Goal: Task Accomplishment & Management: Manage account settings

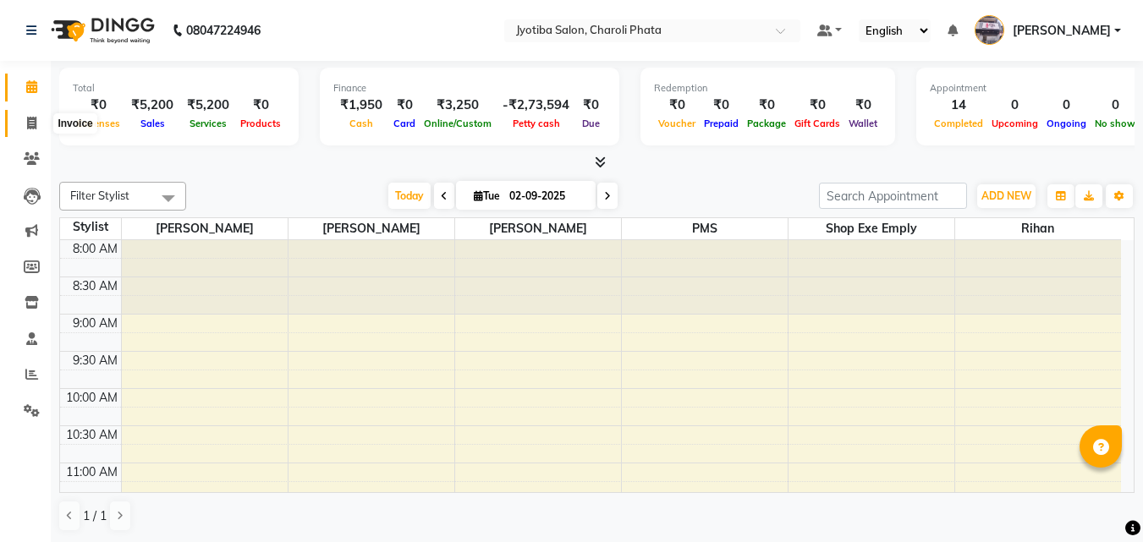
click at [33, 124] on icon at bounding box center [31, 123] width 9 height 13
select select "service"
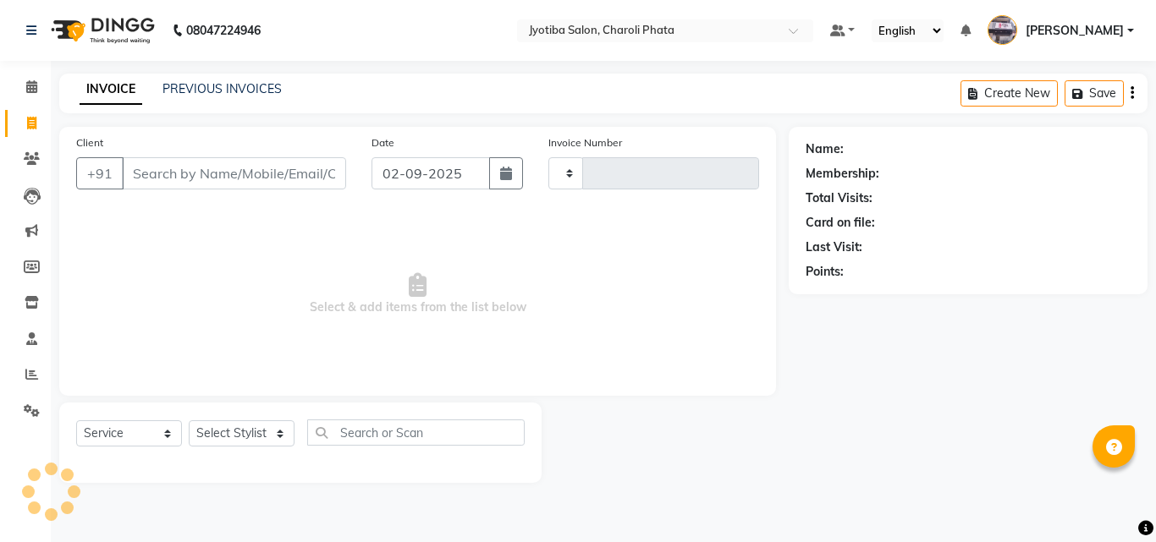
type input "0642"
select select "5577"
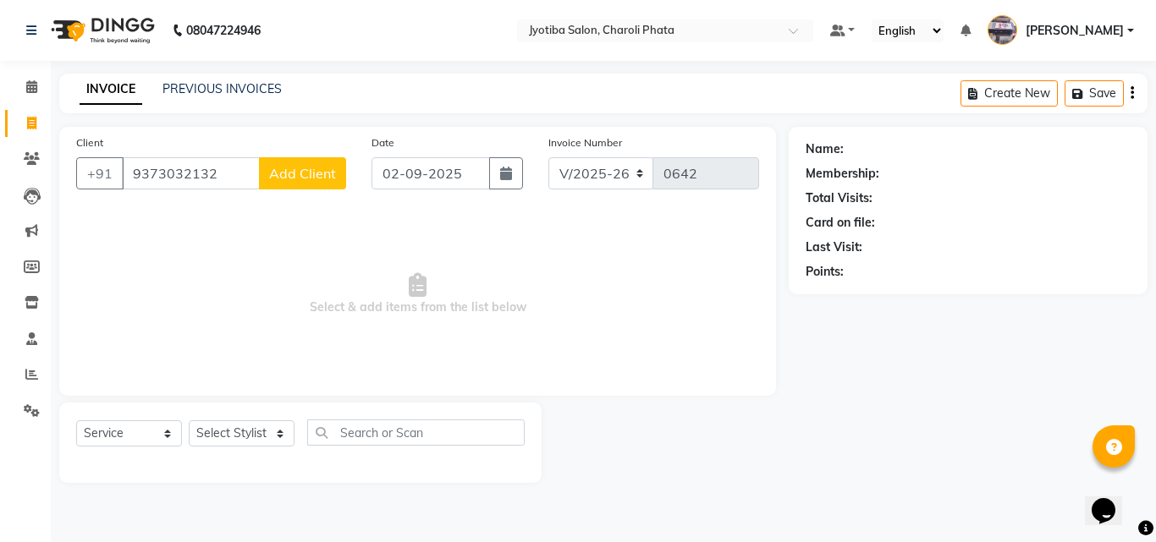
type input "9373032132"
click at [284, 167] on span "Add Client" at bounding box center [302, 173] width 67 height 17
select select "22"
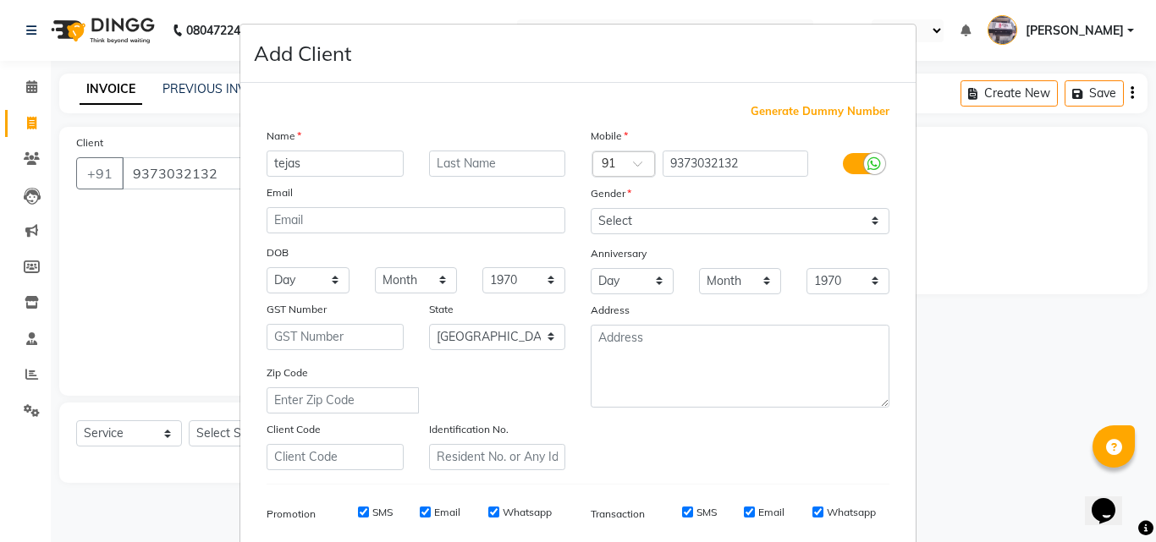
type input "tejas"
drag, startPoint x: 673, startPoint y: 222, endPoint x: 661, endPoint y: 228, distance: 14.0
click at [673, 222] on select "Select [DEMOGRAPHIC_DATA] [DEMOGRAPHIC_DATA] Other Prefer Not To Say" at bounding box center [740, 221] width 299 height 26
select select "[DEMOGRAPHIC_DATA]"
click at [591, 208] on select "Select [DEMOGRAPHIC_DATA] [DEMOGRAPHIC_DATA] Other Prefer Not To Say" at bounding box center [740, 221] width 299 height 26
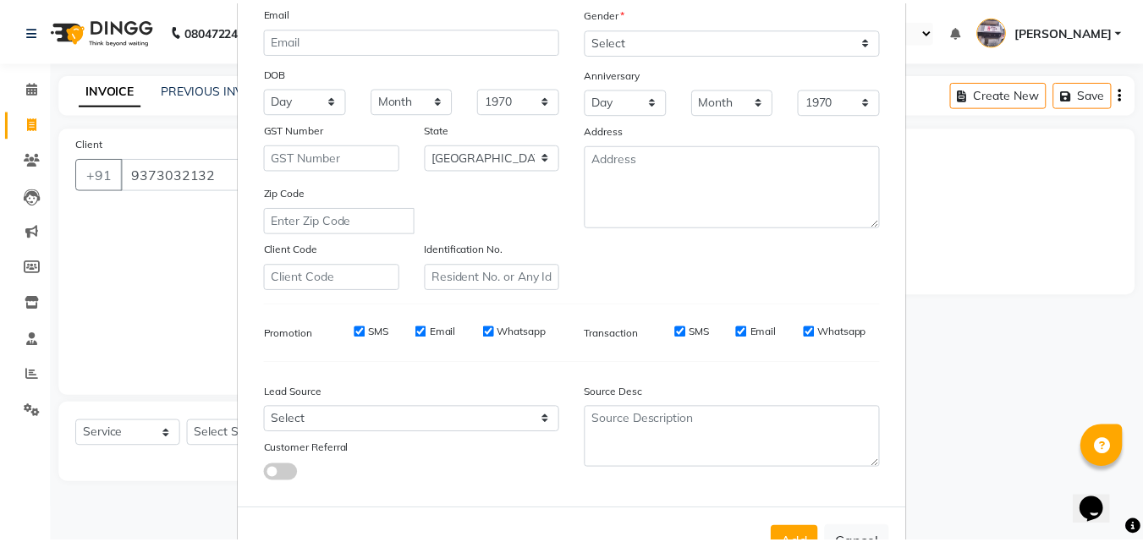
scroll to position [239, 0]
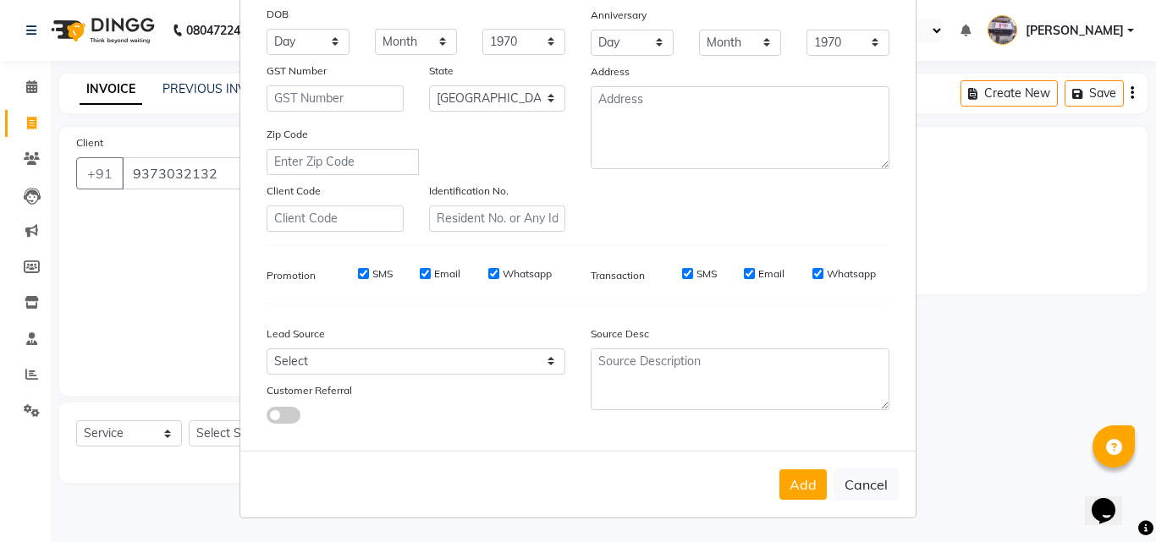
drag, startPoint x: 799, startPoint y: 478, endPoint x: 788, endPoint y: 480, distance: 10.3
click at [798, 481] on button "Add" at bounding box center [802, 485] width 47 height 30
select select
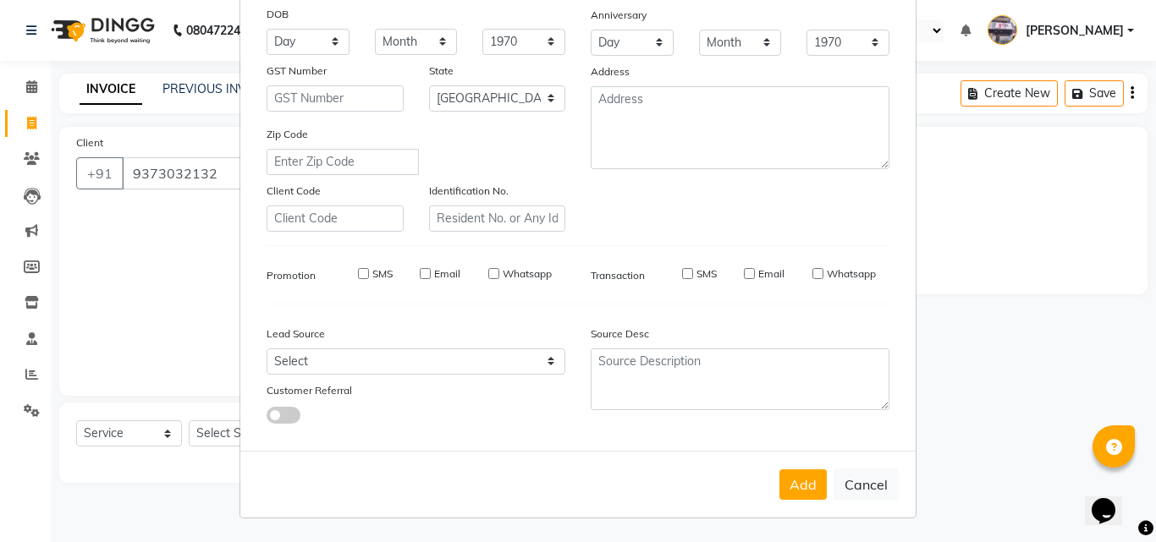
select select "null"
select select
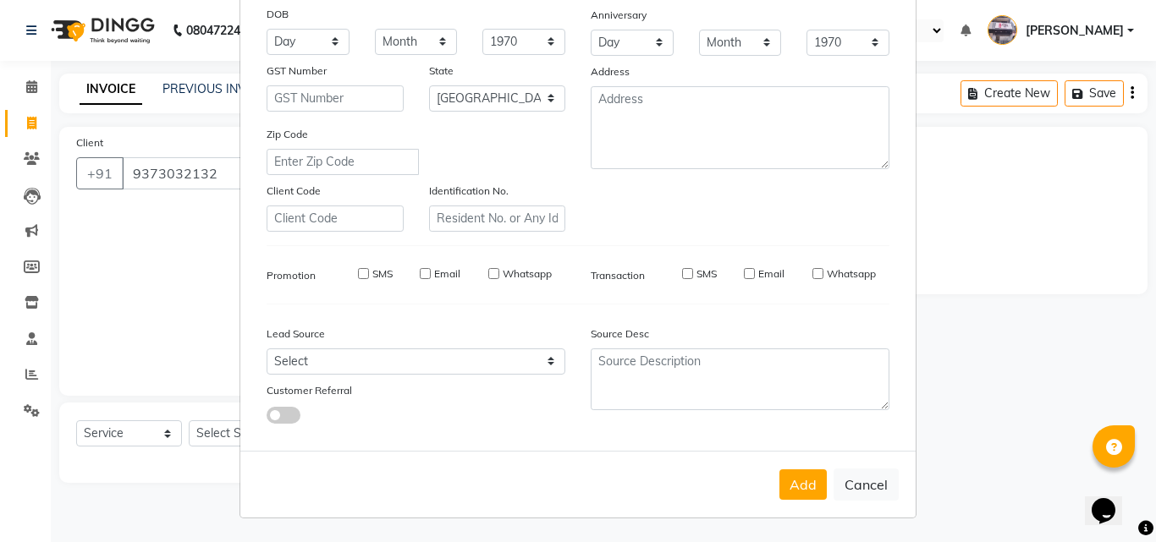
checkbox input "false"
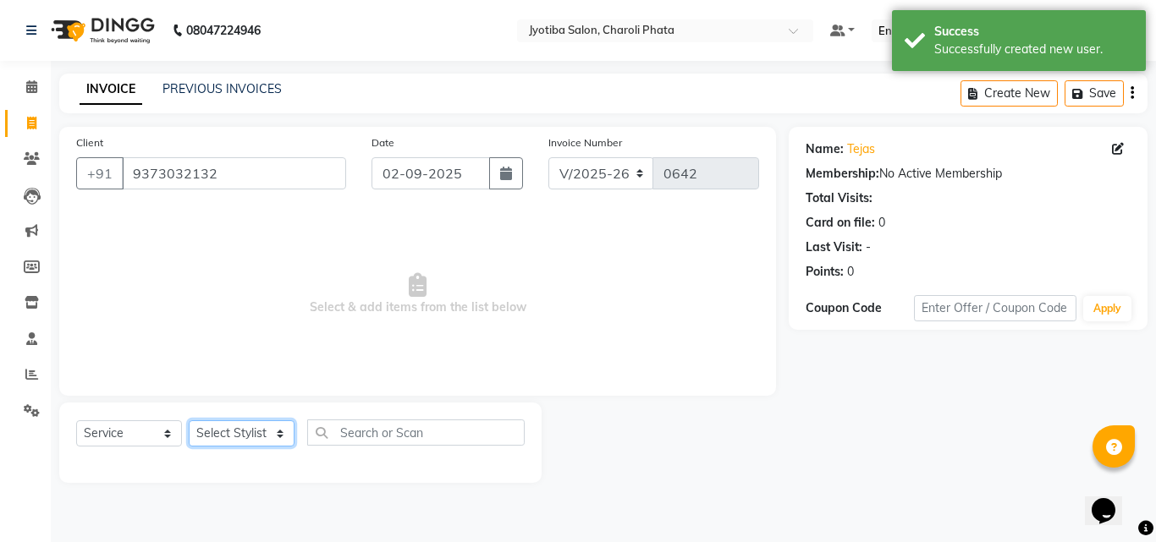
click at [243, 437] on select "Select Stylist [PERSON_NAME] PMS [PERSON_NAME] shop exe emply" at bounding box center [242, 433] width 106 height 26
select select "51258"
click at [189, 420] on select "Select Stylist [PERSON_NAME] PMS [PERSON_NAME] shop exe emply" at bounding box center [242, 433] width 106 height 26
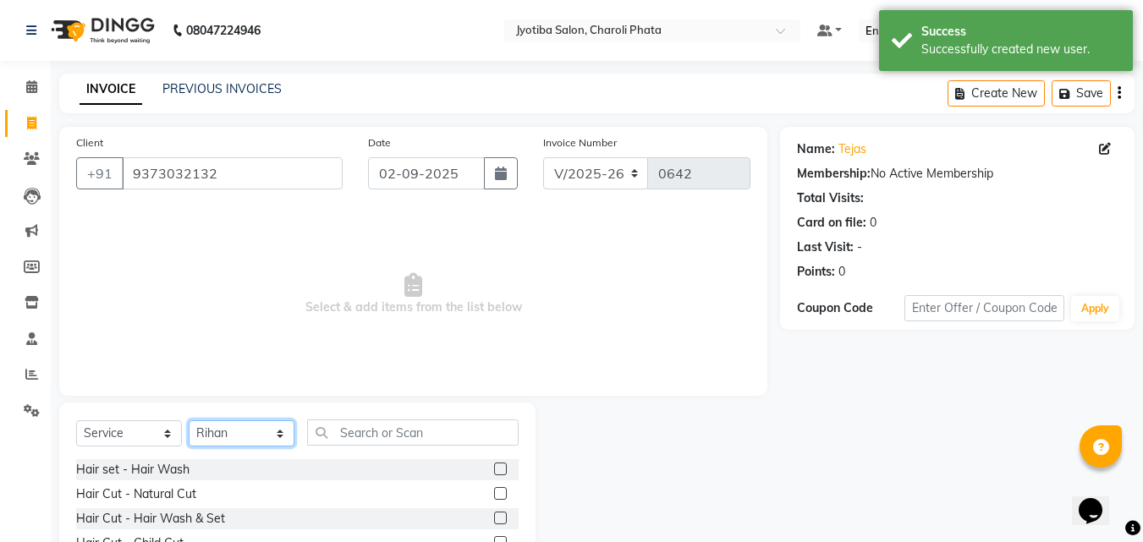
scroll to position [135, 0]
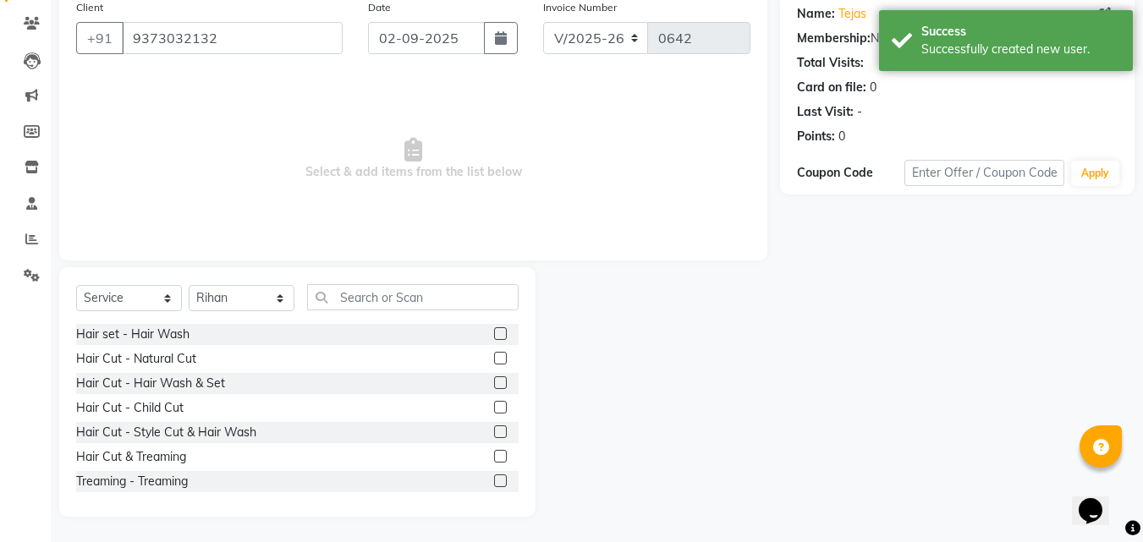
click at [494, 360] on label at bounding box center [500, 358] width 13 height 13
click at [494, 360] on input "checkbox" at bounding box center [499, 359] width 11 height 11
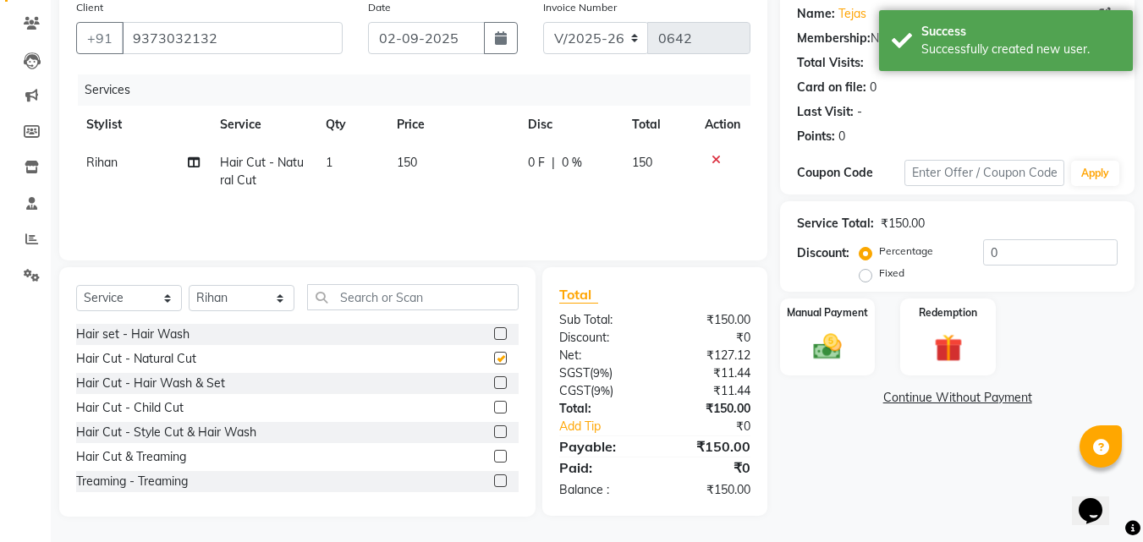
checkbox input "false"
click at [494, 383] on label at bounding box center [500, 382] width 13 height 13
click at [494, 383] on input "checkbox" at bounding box center [499, 383] width 11 height 11
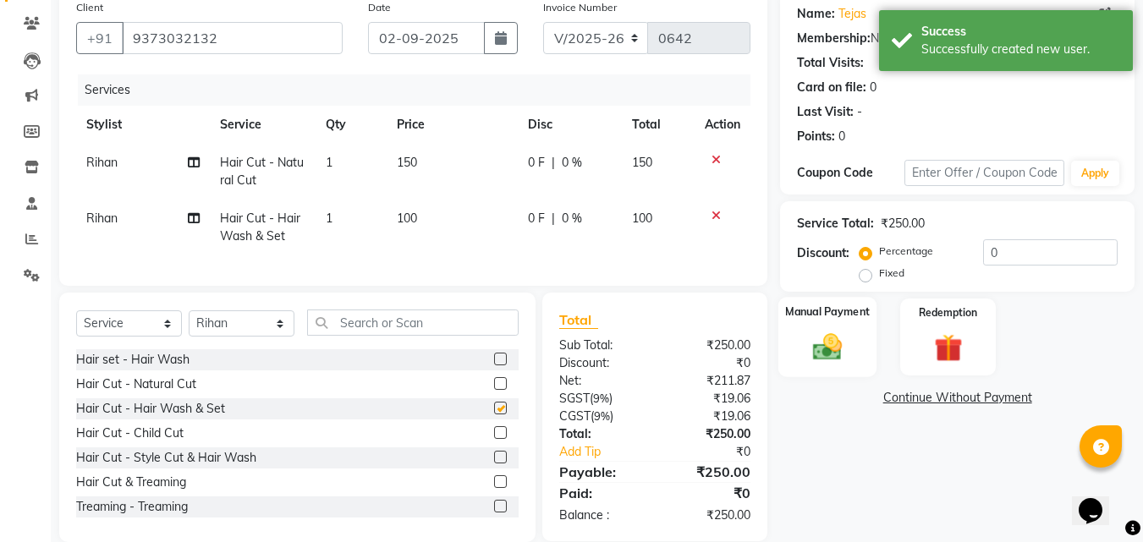
checkbox input "false"
click at [824, 354] on img at bounding box center [827, 347] width 47 height 34
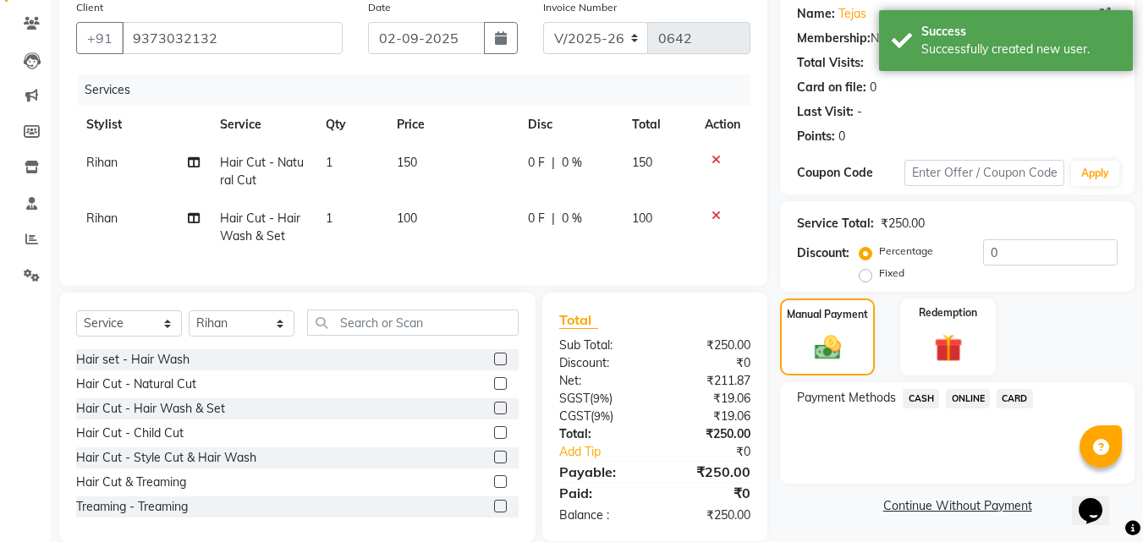
click at [968, 391] on span "ONLINE" at bounding box center [968, 398] width 44 height 19
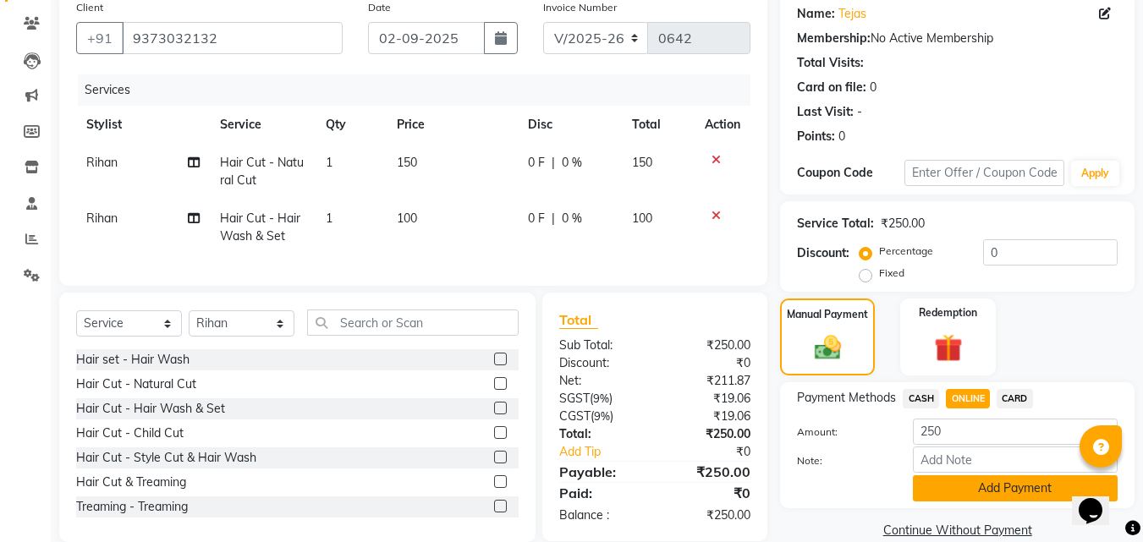
click at [965, 480] on button "Add Payment" at bounding box center [1015, 488] width 205 height 26
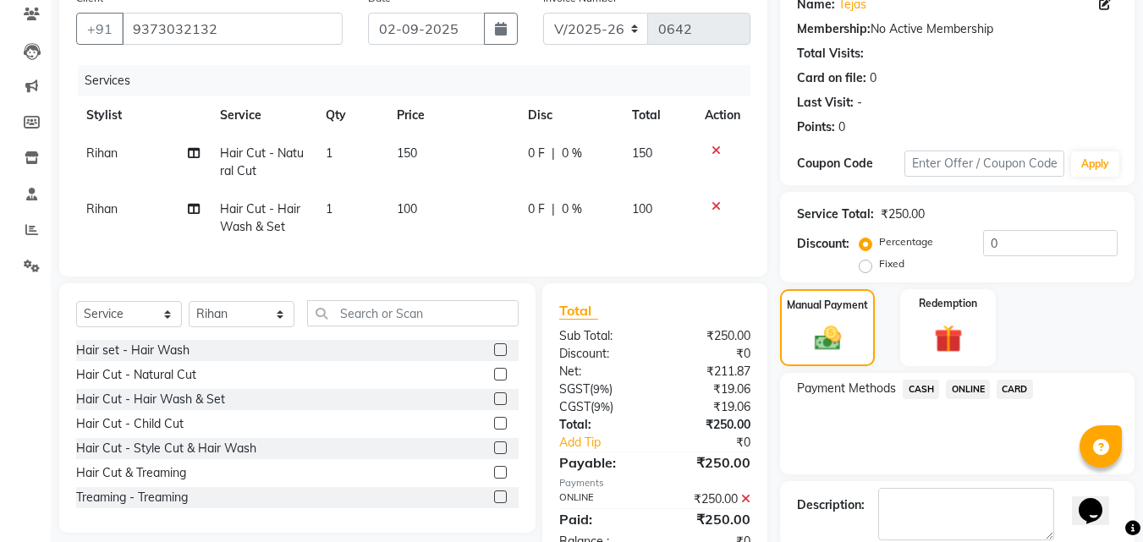
scroll to position [233, 0]
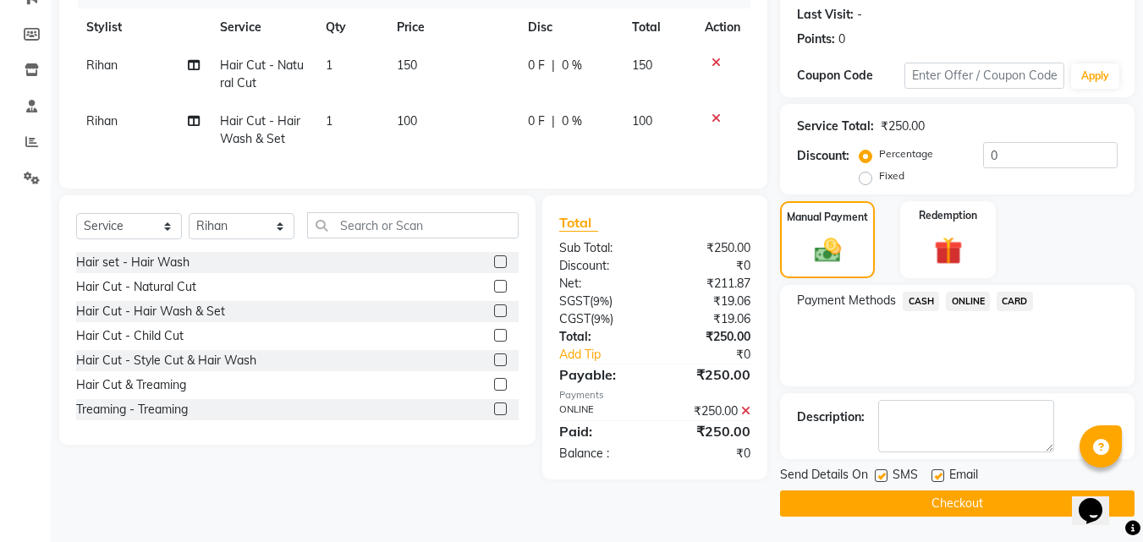
click at [950, 497] on button "Checkout" at bounding box center [957, 504] width 354 height 26
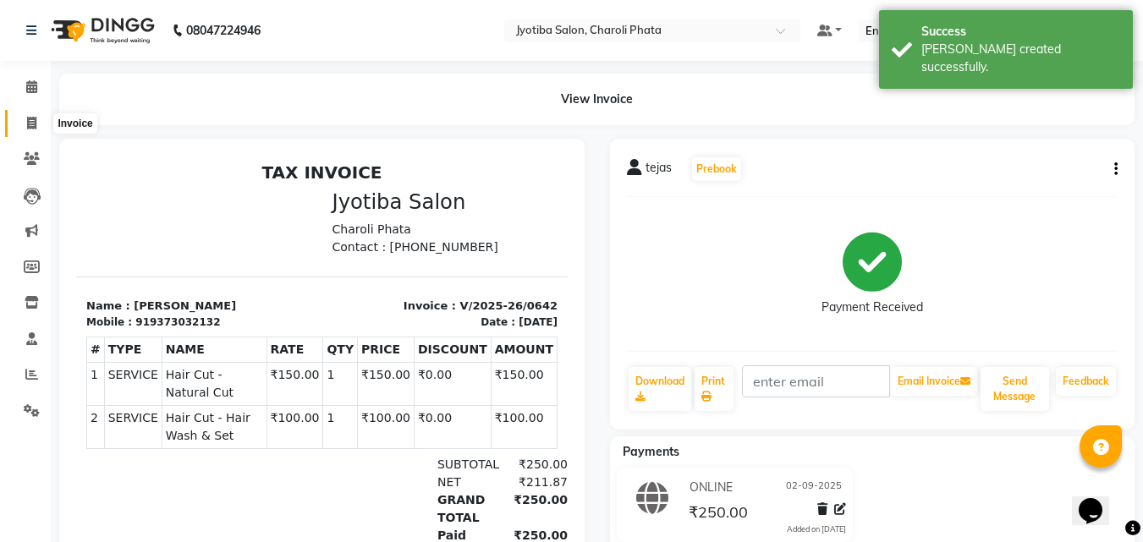
click at [20, 116] on span at bounding box center [32, 123] width 30 height 19
select select "service"
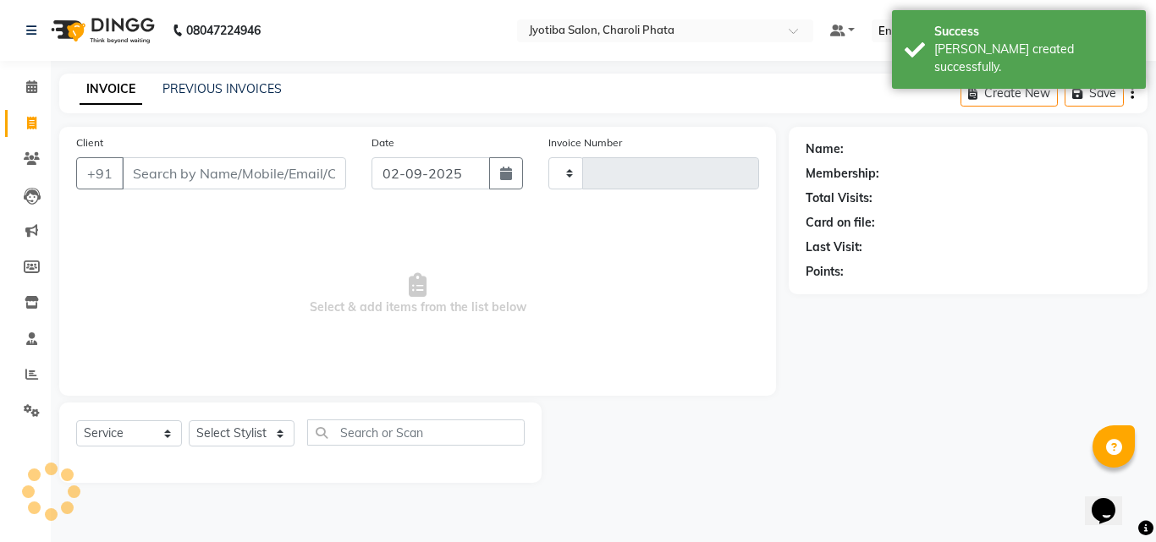
type input "0643"
select select "5577"
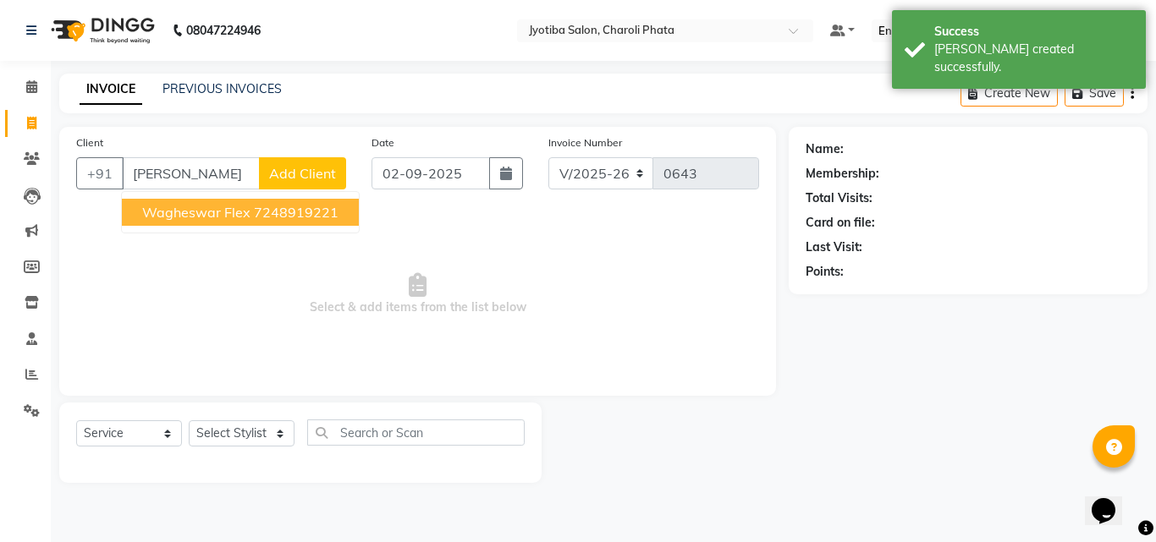
click at [217, 222] on button "wagheswar flex 7248919221" at bounding box center [240, 212] width 237 height 27
type input "7248919221"
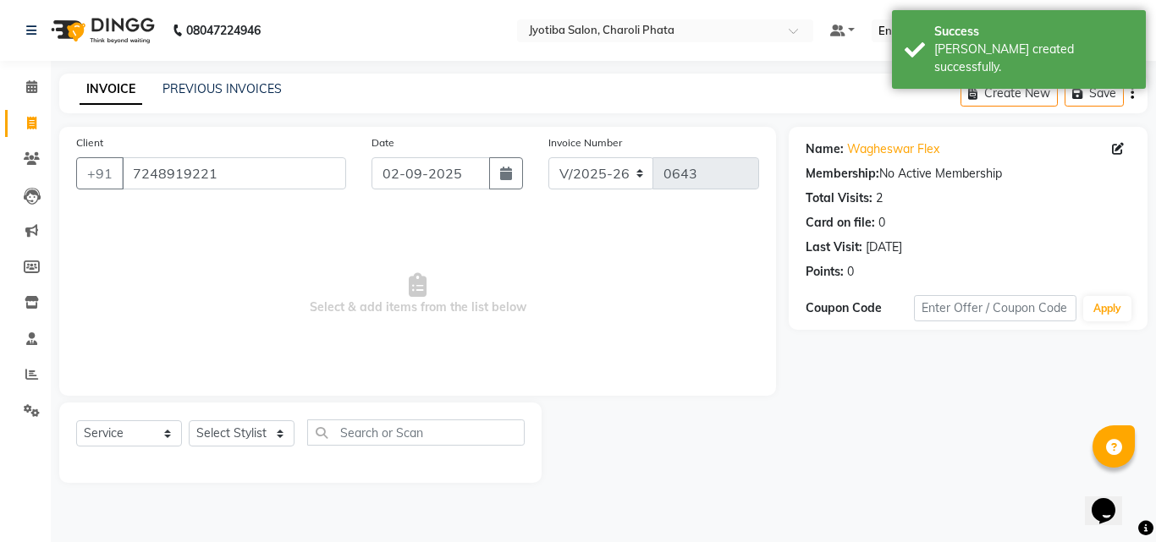
click at [250, 420] on div "Select Service Product Membership Package Voucher Prepaid Gift Card Select Styl…" at bounding box center [300, 443] width 482 height 80
click at [250, 429] on select "Select Stylist [PERSON_NAME] PMS [PERSON_NAME] shop exe emply" at bounding box center [242, 433] width 106 height 26
select select "38049"
click at [189, 420] on select "Select Stylist [PERSON_NAME] PMS [PERSON_NAME] shop exe emply" at bounding box center [242, 433] width 106 height 26
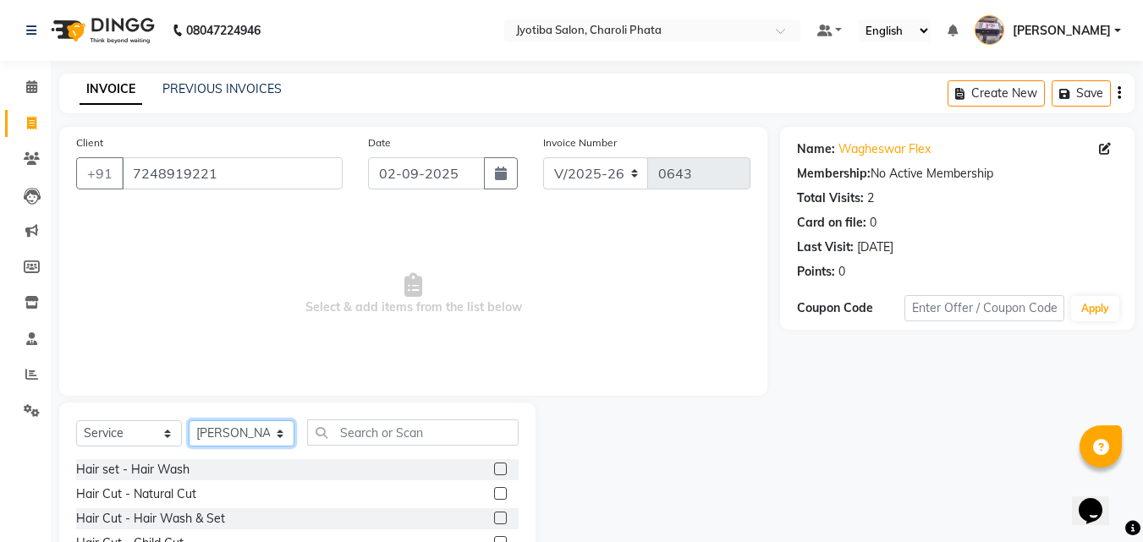
scroll to position [135, 0]
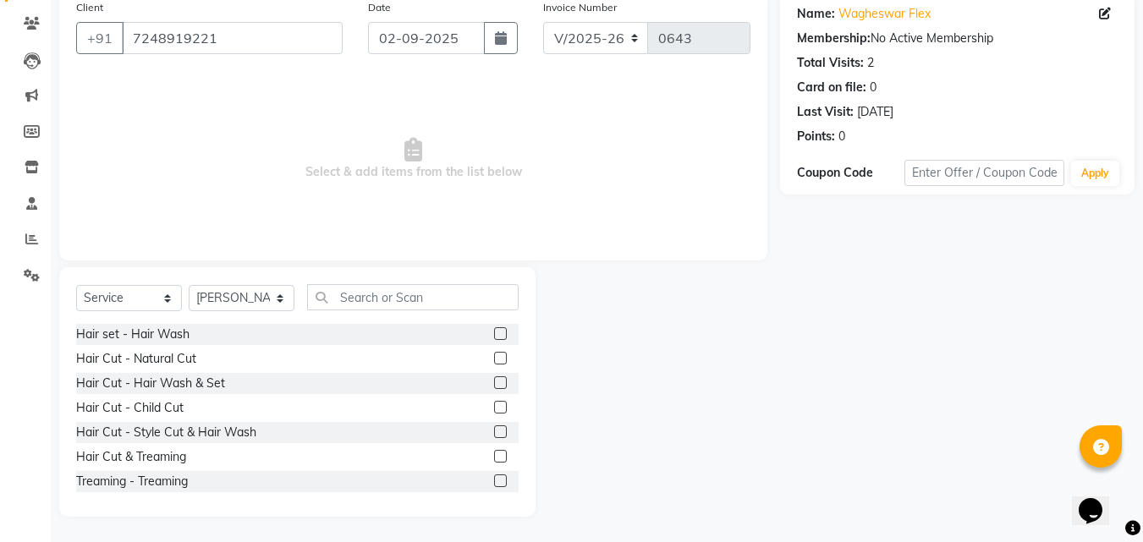
click at [494, 360] on label at bounding box center [500, 358] width 13 height 13
click at [494, 360] on input "checkbox" at bounding box center [499, 359] width 11 height 11
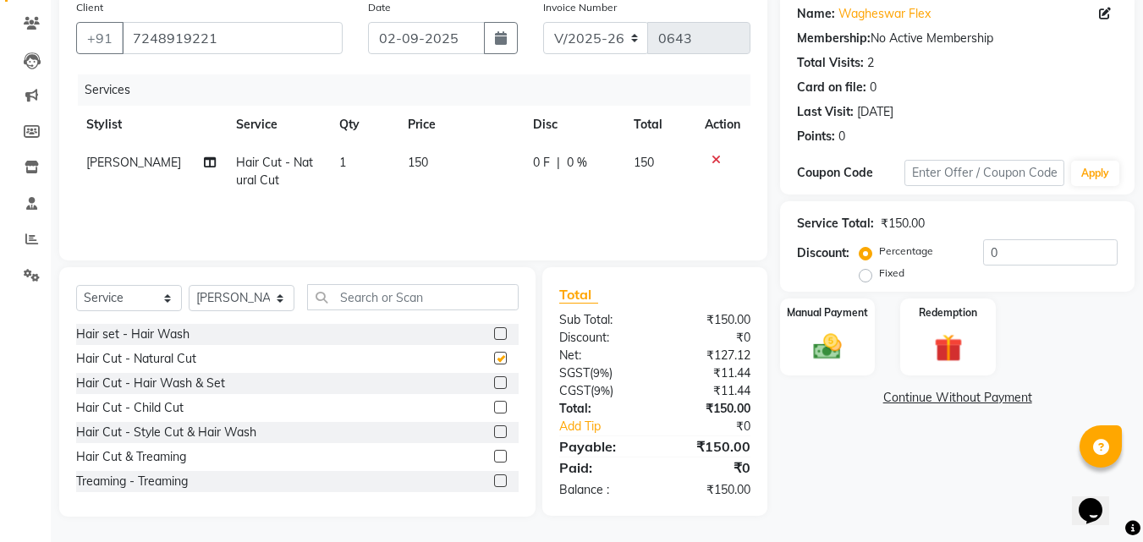
checkbox input "false"
click at [494, 381] on label at bounding box center [500, 382] width 13 height 13
click at [494, 381] on input "checkbox" at bounding box center [499, 383] width 11 height 11
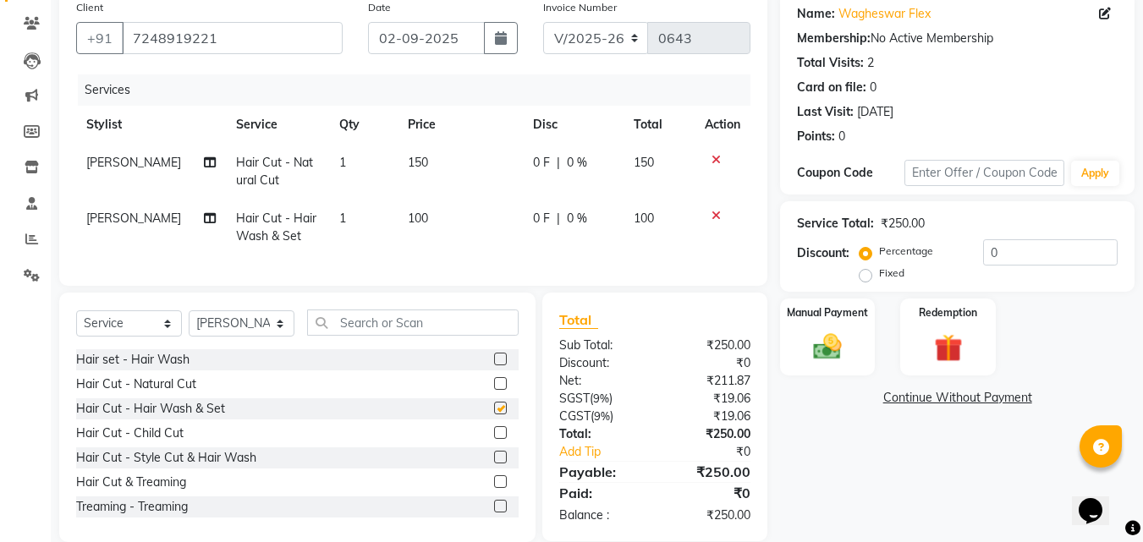
checkbox input "false"
drag, startPoint x: 799, startPoint y: 329, endPoint x: 834, endPoint y: 373, distance: 56.5
click at [799, 331] on div "Manual Payment" at bounding box center [827, 337] width 99 height 80
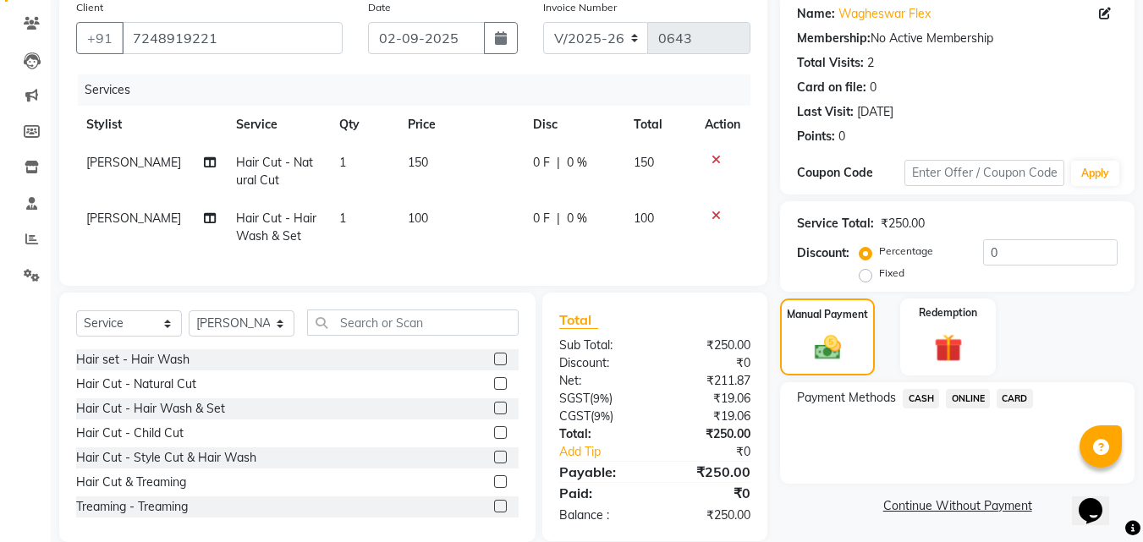
click at [925, 400] on span "CASH" at bounding box center [921, 398] width 36 height 19
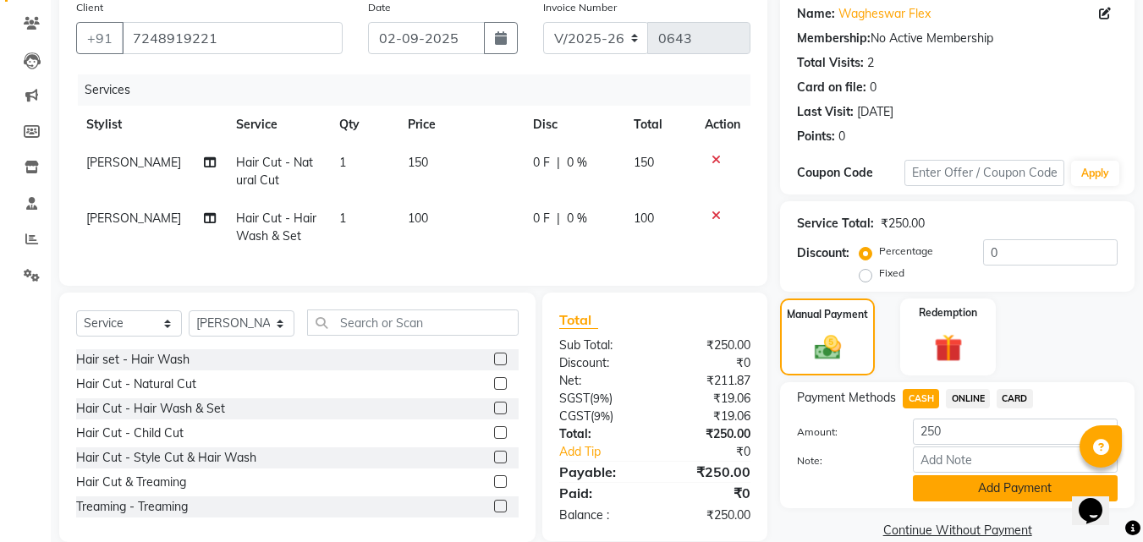
click at [942, 487] on button "Add Payment" at bounding box center [1015, 488] width 205 height 26
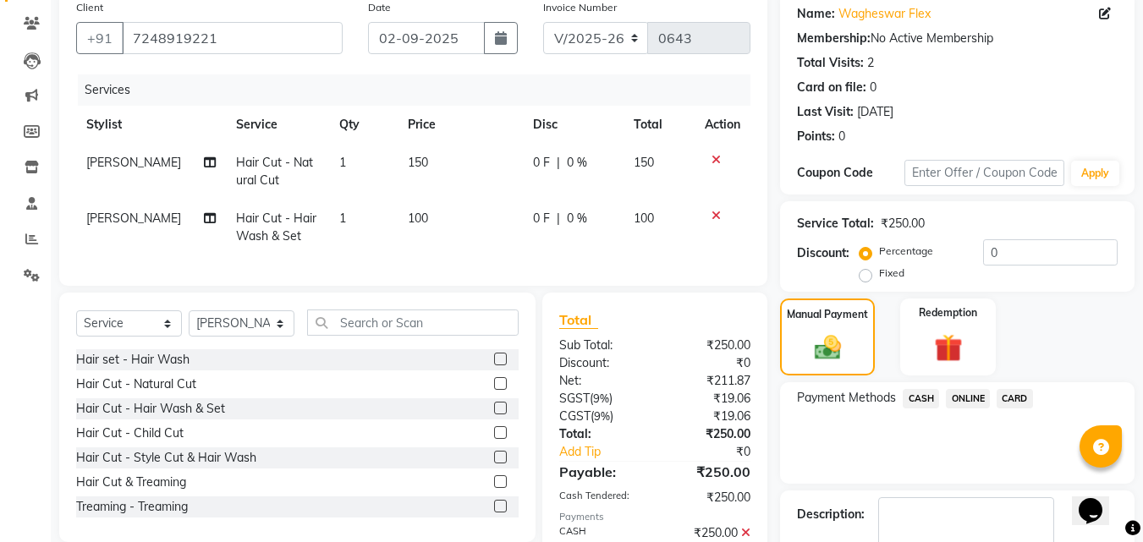
scroll to position [233, 0]
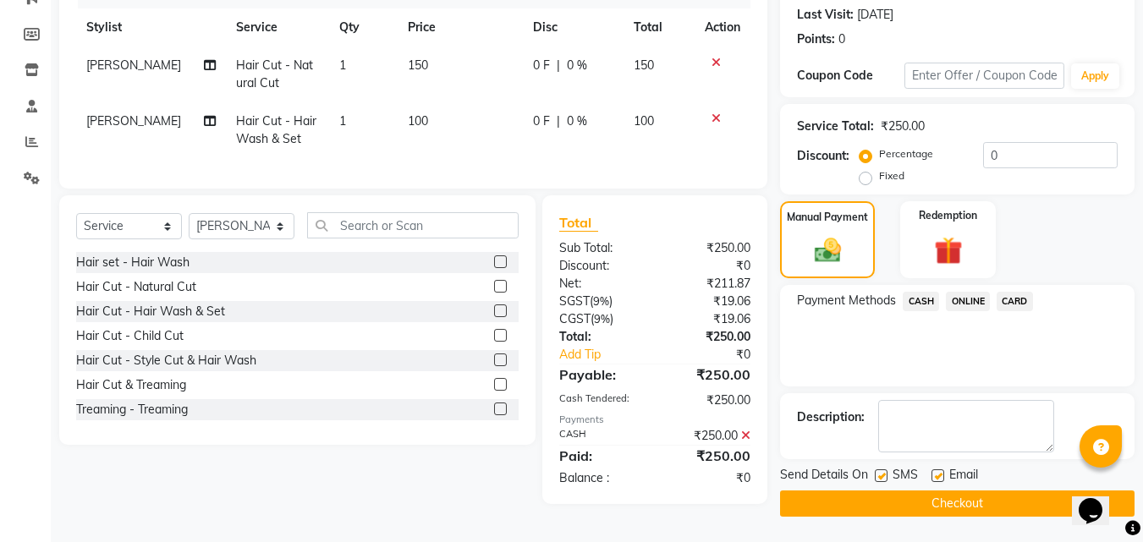
click at [985, 518] on main "INVOICE PREVIOUS INVOICES Create New Save Client [PHONE_NUMBER] Date [DATE] Inv…" at bounding box center [597, 191] width 1092 height 701
click at [980, 513] on button "Checkout" at bounding box center [957, 504] width 354 height 26
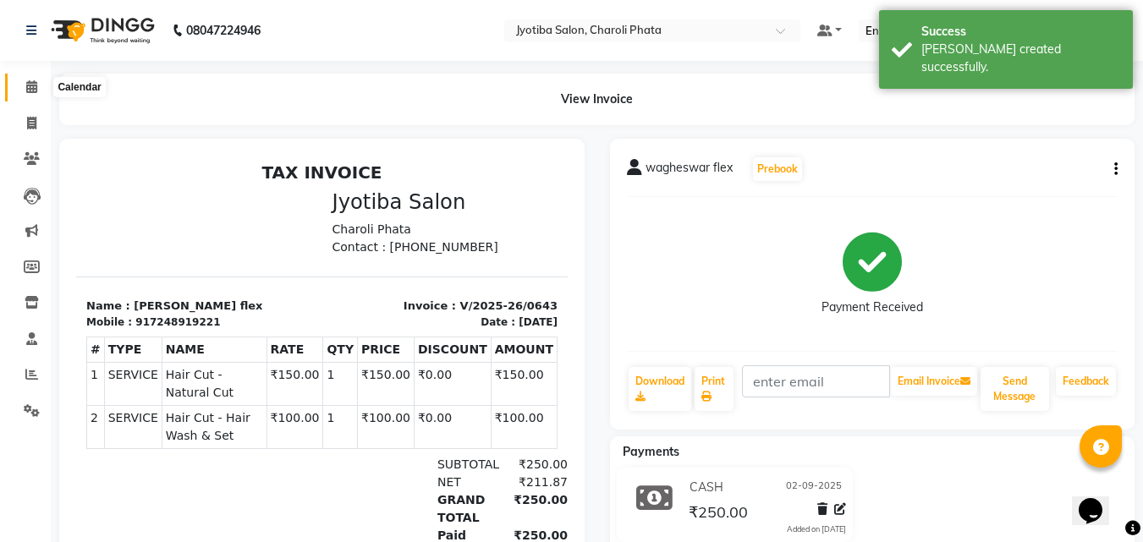
click at [36, 88] on icon at bounding box center [31, 86] width 11 height 13
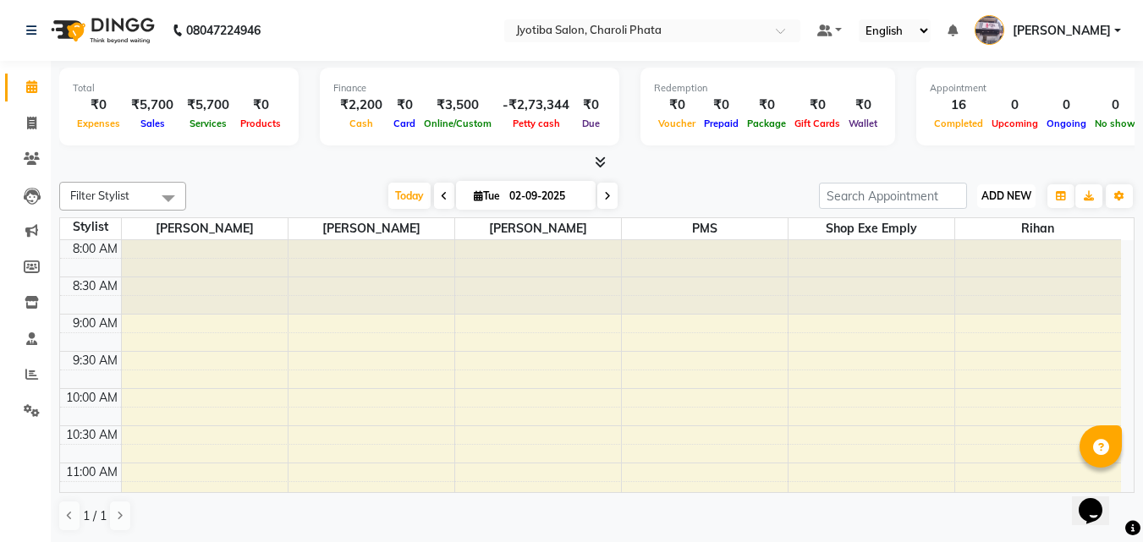
click at [996, 195] on span "ADD NEW" at bounding box center [1006, 196] width 50 height 13
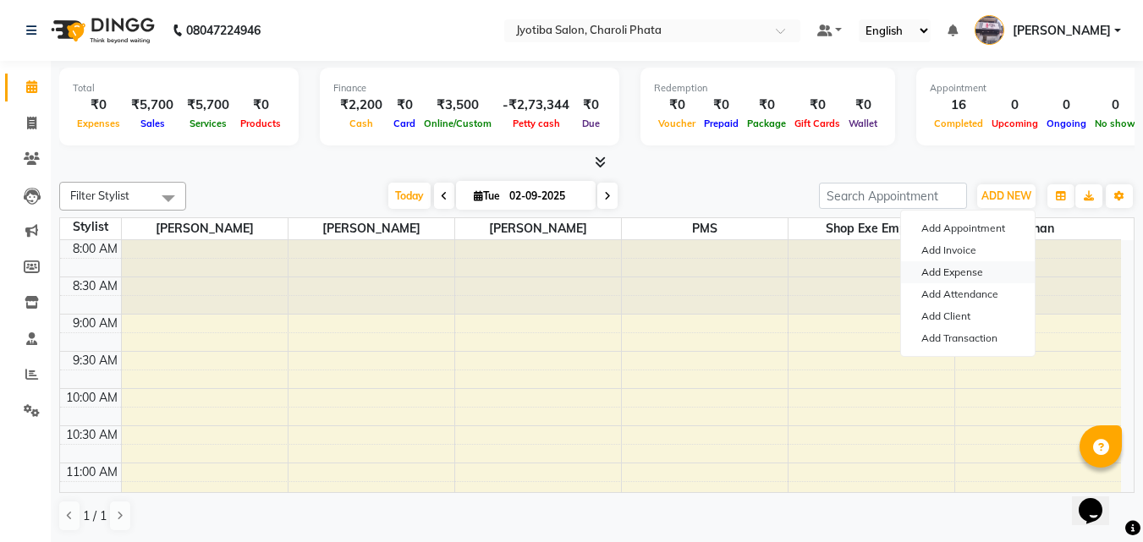
click at [961, 271] on link "Add Expense" at bounding box center [968, 272] width 134 height 22
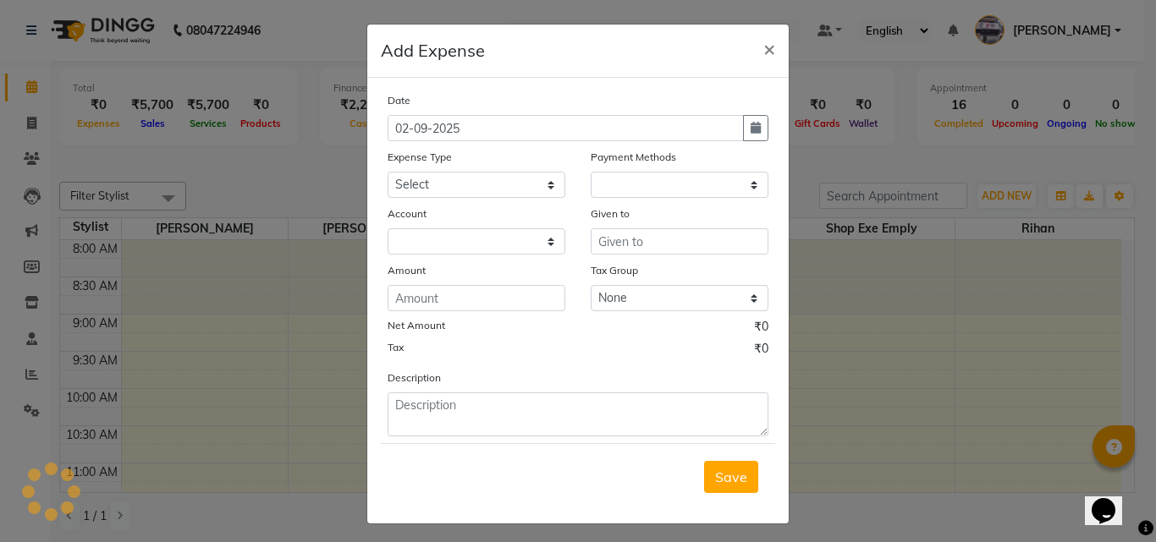
select select "1"
select select "4513"
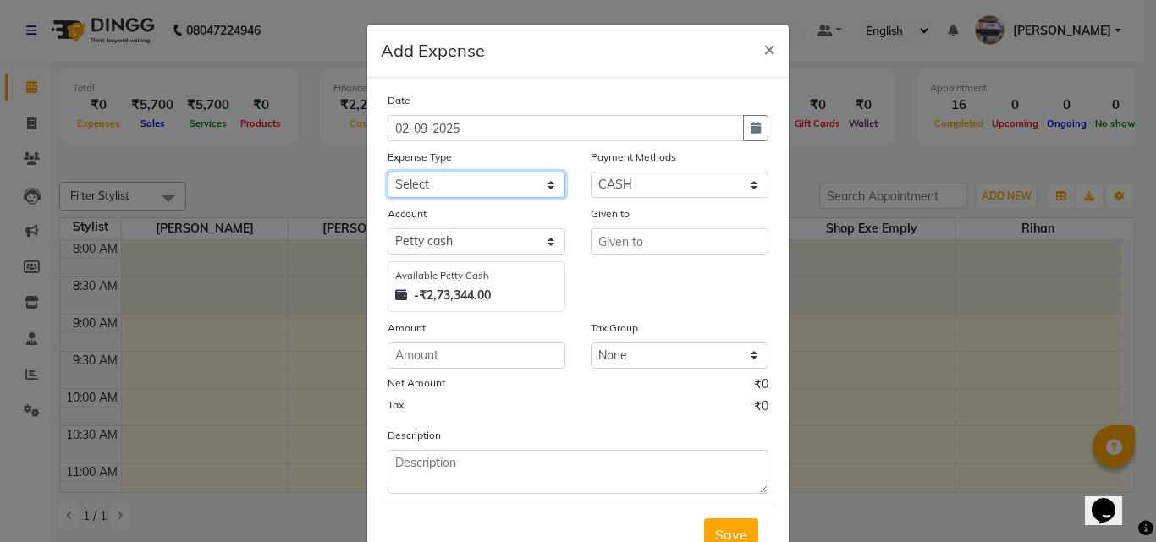
click at [453, 179] on select "Select Advance salary Advance salary ajaj Bank charges Car maintenance Cash tra…" at bounding box center [476, 185] width 178 height 26
select select "18043"
click at [387, 172] on select "Select Advance salary Advance salary ajaj Bank charges Car maintenance Cash tra…" at bounding box center [476, 185] width 178 height 26
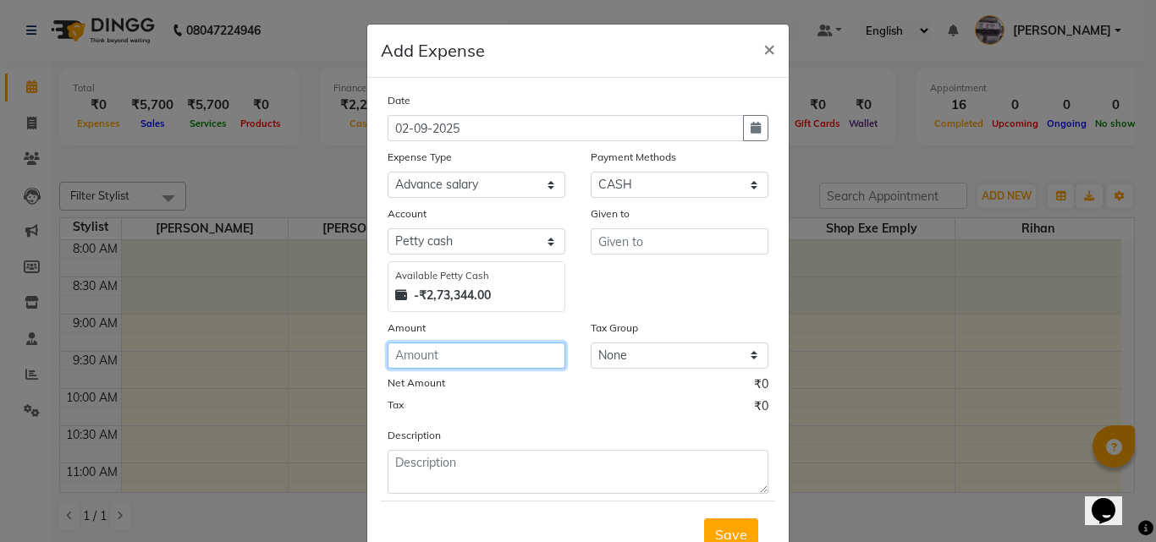
click at [430, 353] on input "number" at bounding box center [476, 356] width 178 height 26
type input "62"
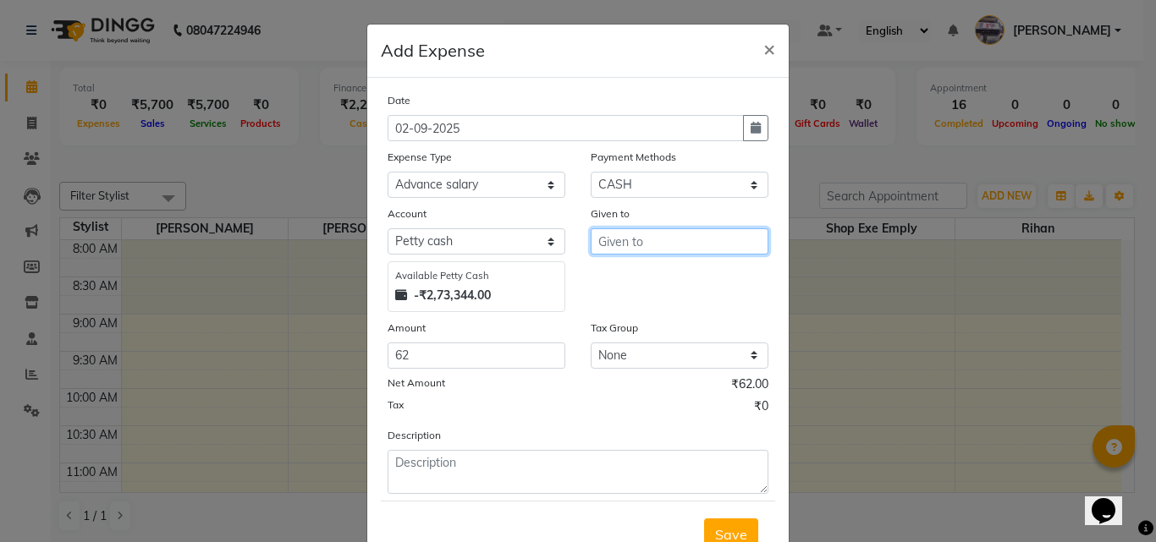
click at [618, 248] on input "text" at bounding box center [680, 241] width 178 height 26
click at [612, 271] on span "R" at bounding box center [616, 277] width 9 height 17
type input "Rihan"
click at [715, 527] on span "Save" at bounding box center [731, 534] width 32 height 17
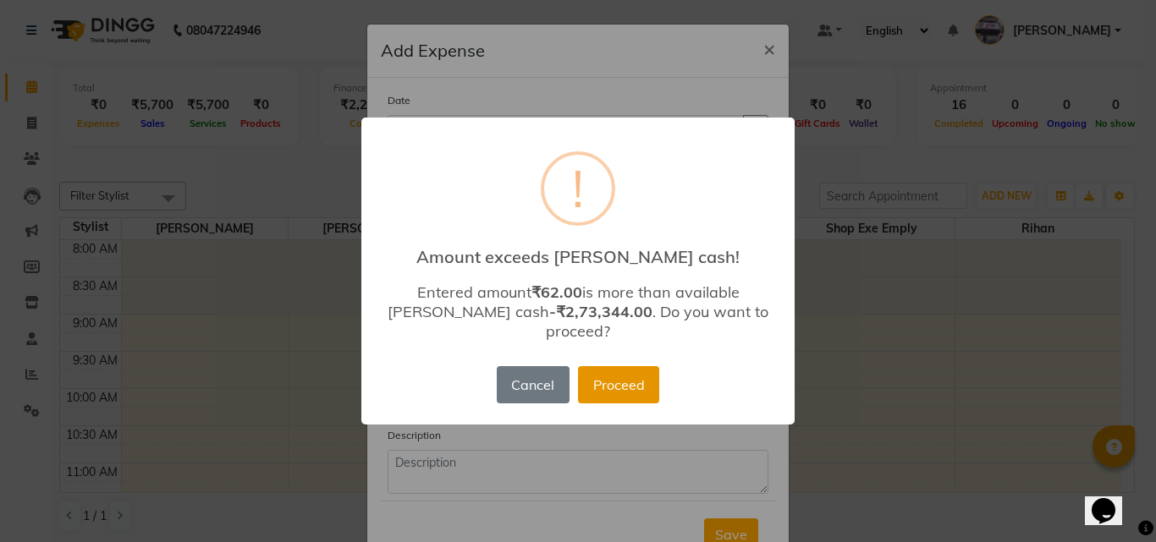
click at [653, 374] on button "Proceed" at bounding box center [618, 384] width 81 height 37
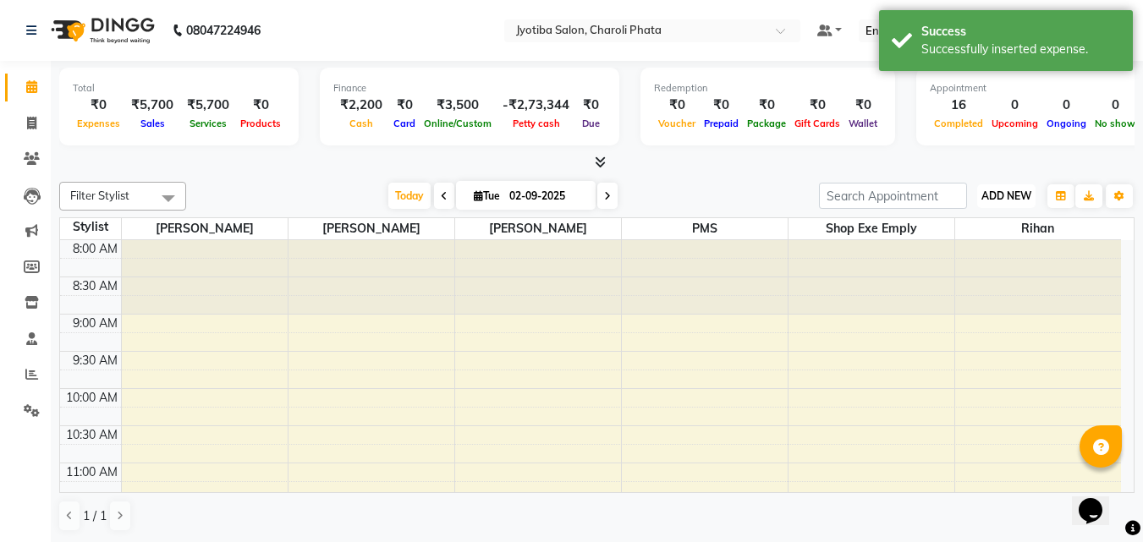
click at [1002, 195] on span "ADD NEW" at bounding box center [1006, 196] width 50 height 13
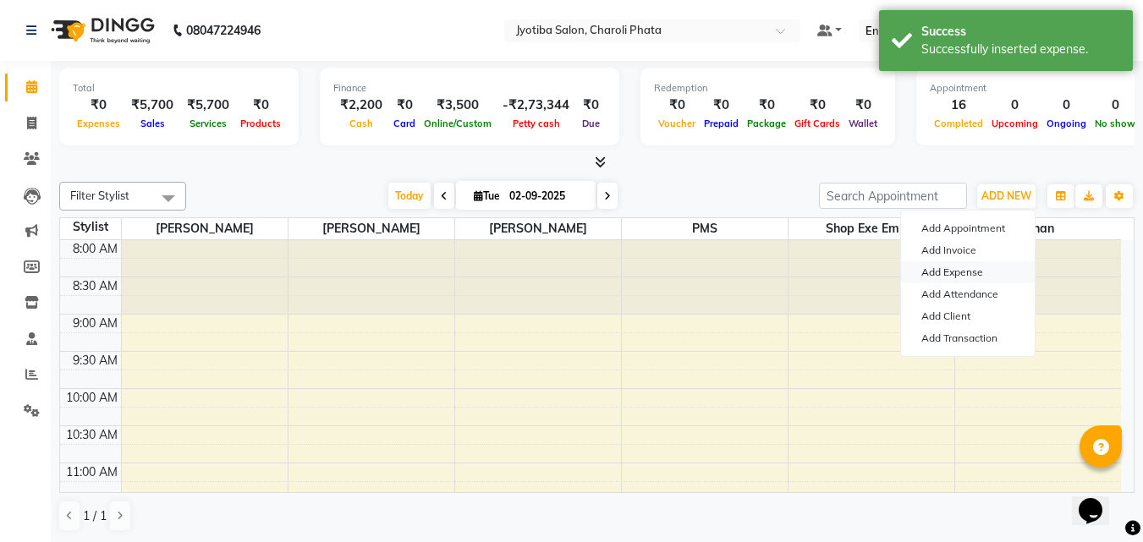
click at [967, 272] on link "Add Expense" at bounding box center [968, 272] width 134 height 22
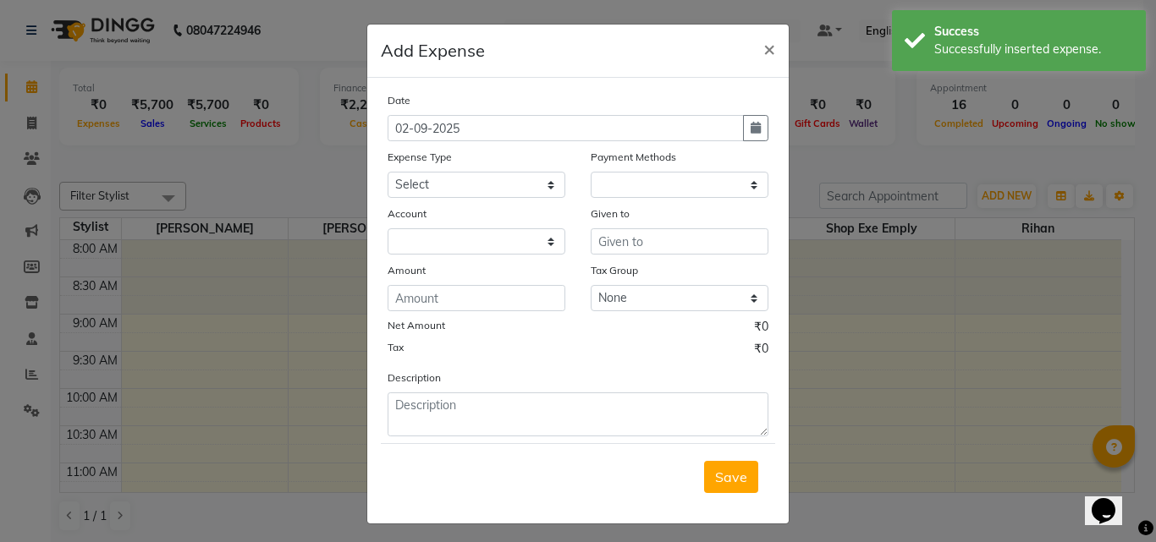
select select "1"
select select "4513"
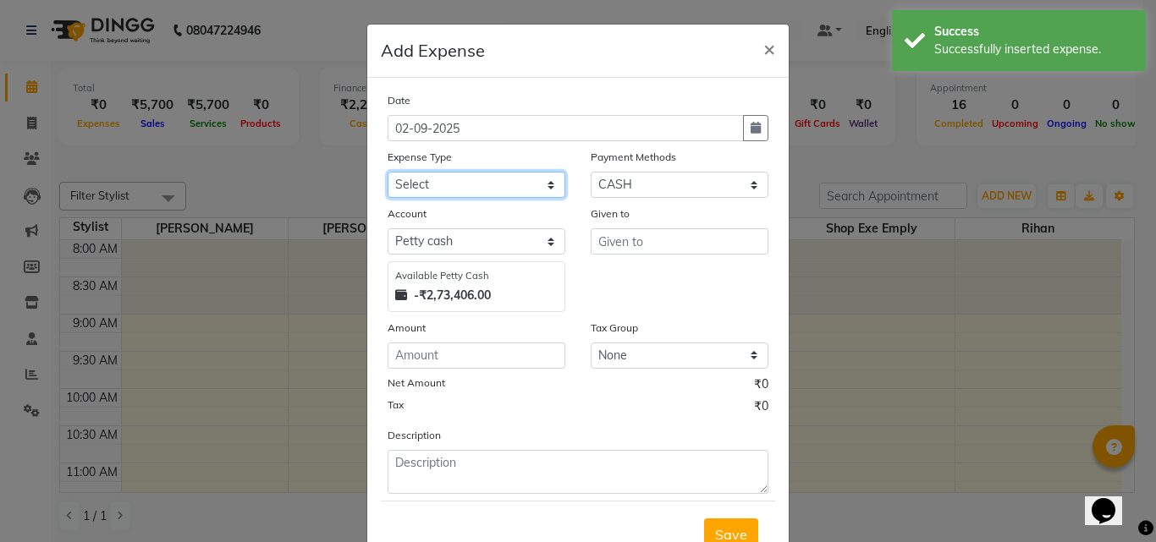
click at [478, 183] on select "Select Advance salary Advance salary ajaj Bank charges Car maintenance Cash tra…" at bounding box center [476, 185] width 178 height 26
select select "18043"
click at [387, 172] on select "Select Advance salary Advance salary ajaj Bank charges Car maintenance Cash tra…" at bounding box center [476, 185] width 178 height 26
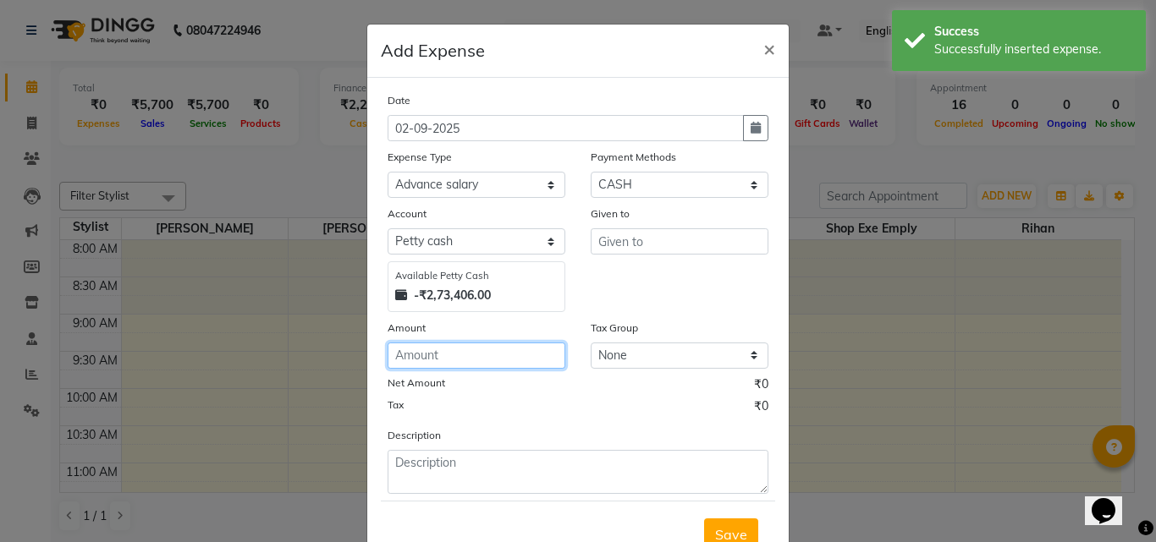
click at [443, 345] on input "number" at bounding box center [476, 356] width 178 height 26
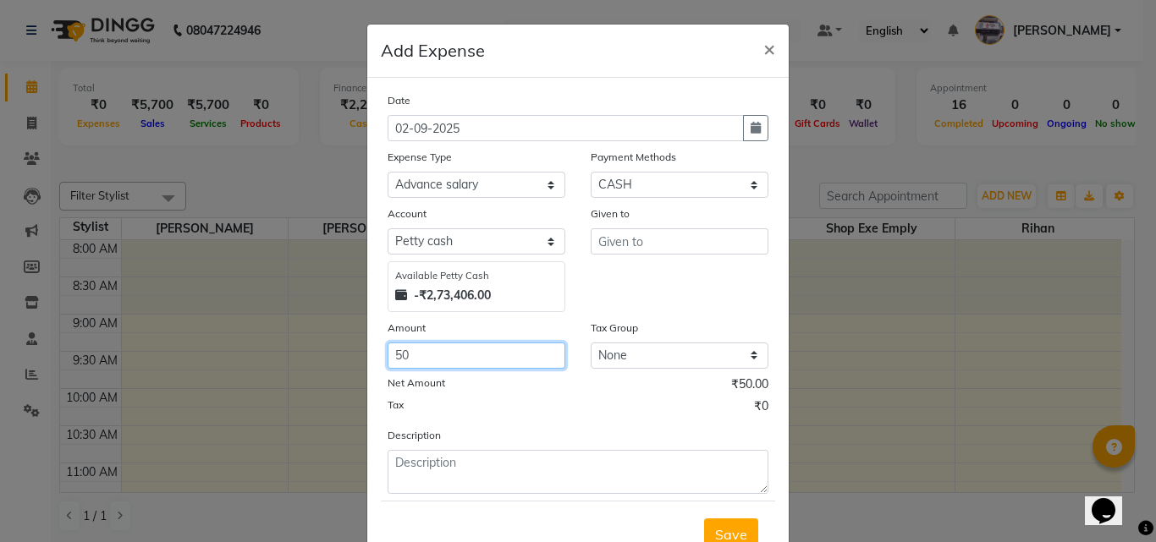
type input "50"
click at [612, 220] on label "Given to" at bounding box center [610, 213] width 39 height 15
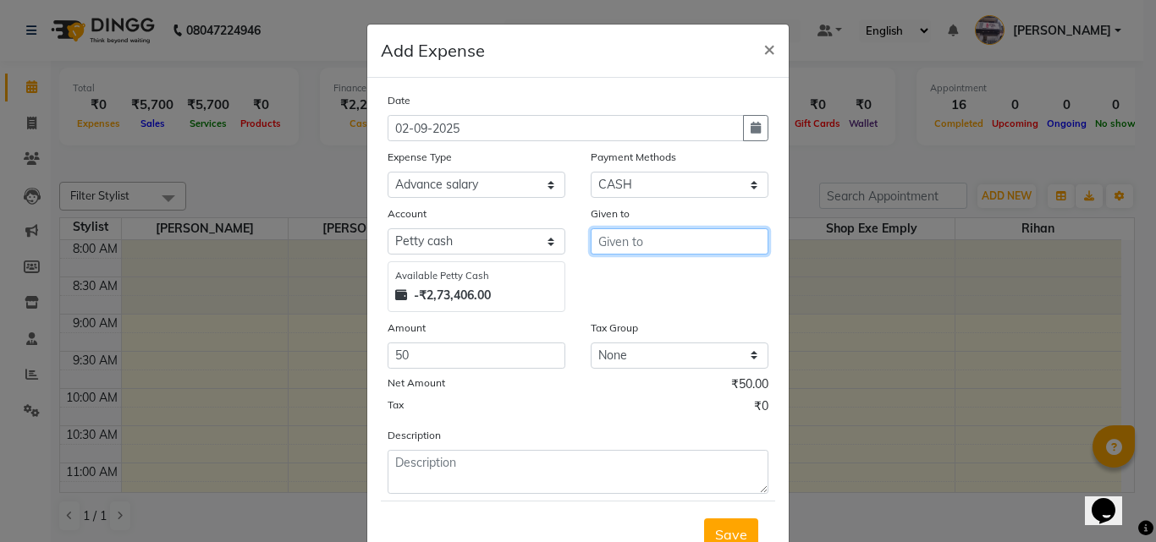
drag, startPoint x: 612, startPoint y: 229, endPoint x: 612, endPoint y: 239, distance: 9.3
click at [612, 236] on input "text" at bounding box center [680, 241] width 178 height 26
click at [612, 277] on span "J" at bounding box center [614, 277] width 5 height 17
type input "[PERSON_NAME]"
click at [744, 522] on button "Save" at bounding box center [731, 535] width 54 height 32
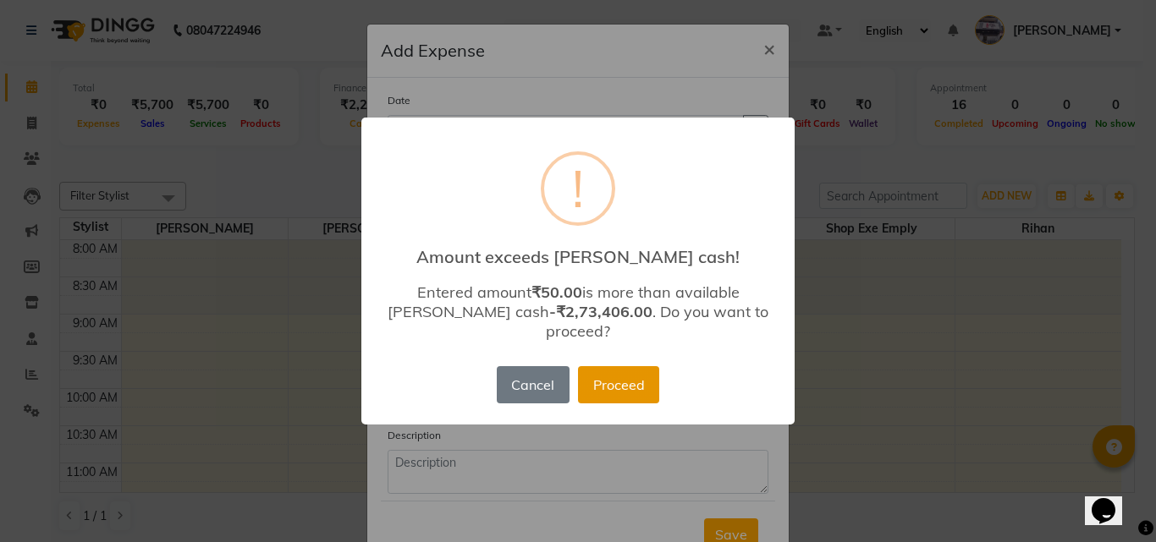
click at [619, 379] on button "Proceed" at bounding box center [618, 384] width 81 height 37
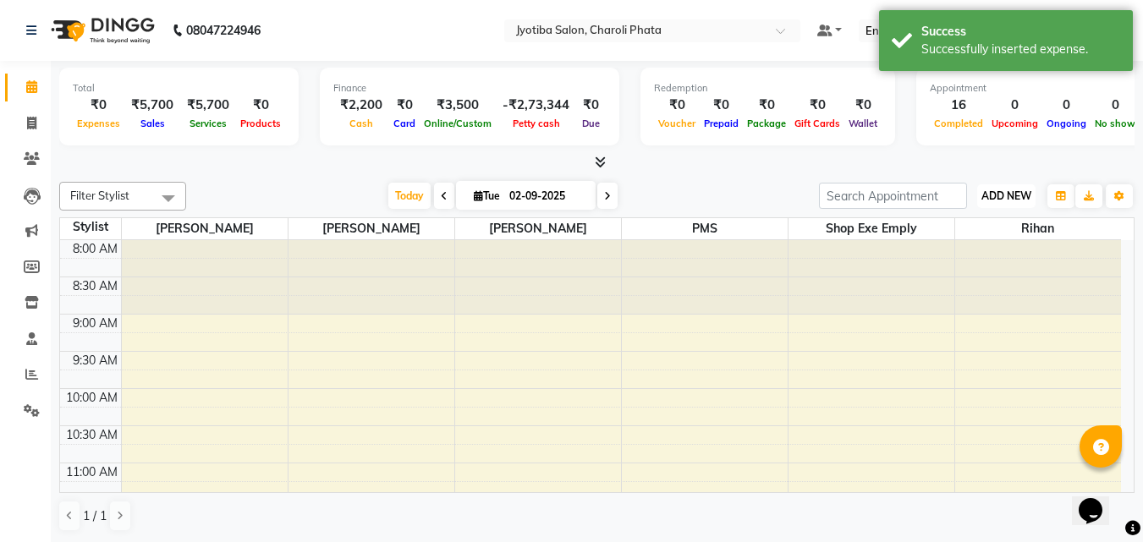
click at [987, 186] on button "ADD NEW Toggle Dropdown" at bounding box center [1006, 196] width 58 height 24
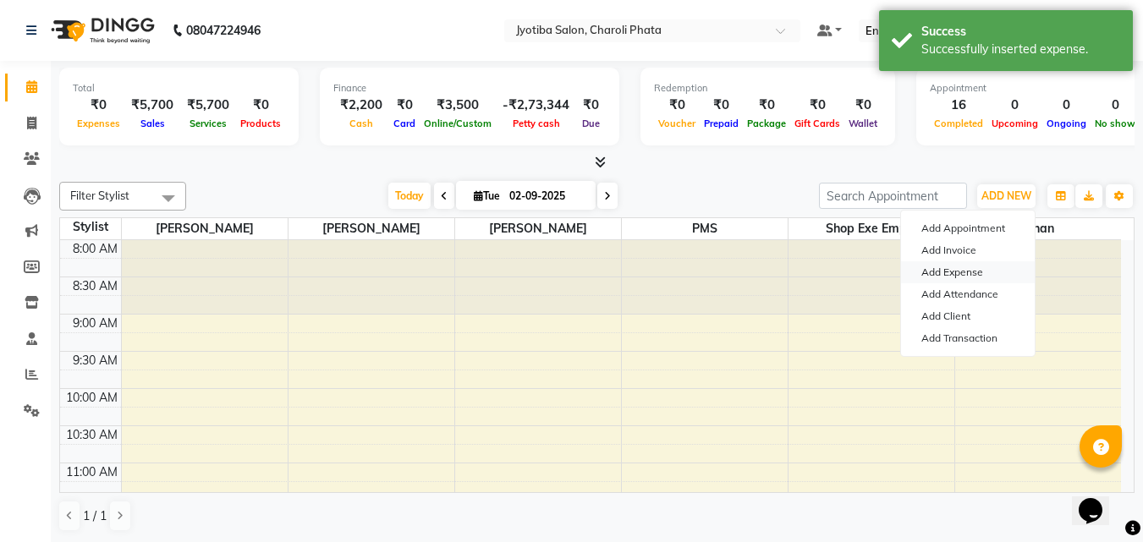
click at [959, 269] on link "Add Expense" at bounding box center [968, 272] width 134 height 22
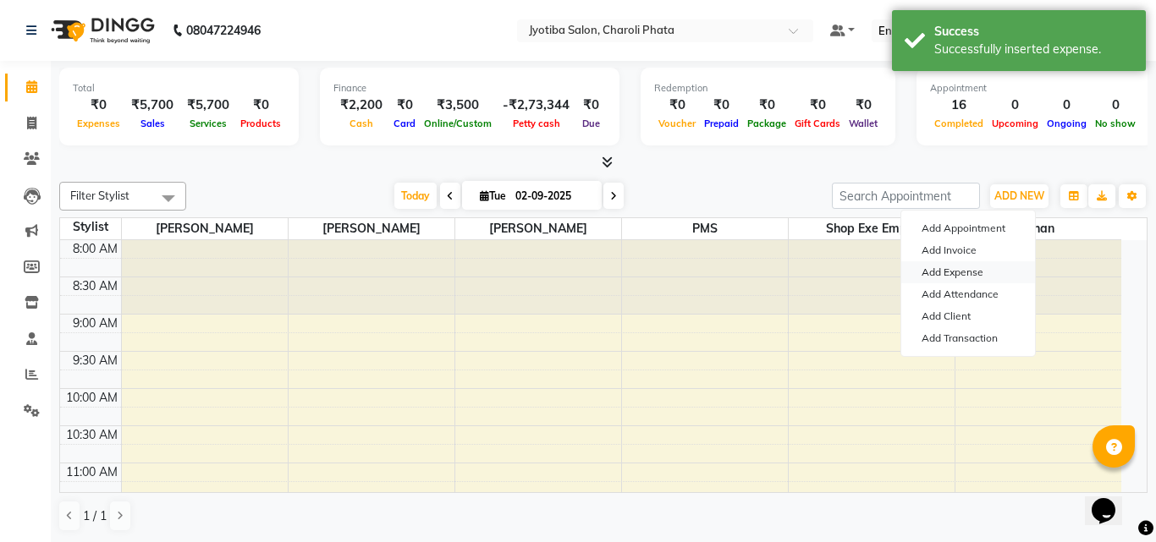
select select "1"
select select "4513"
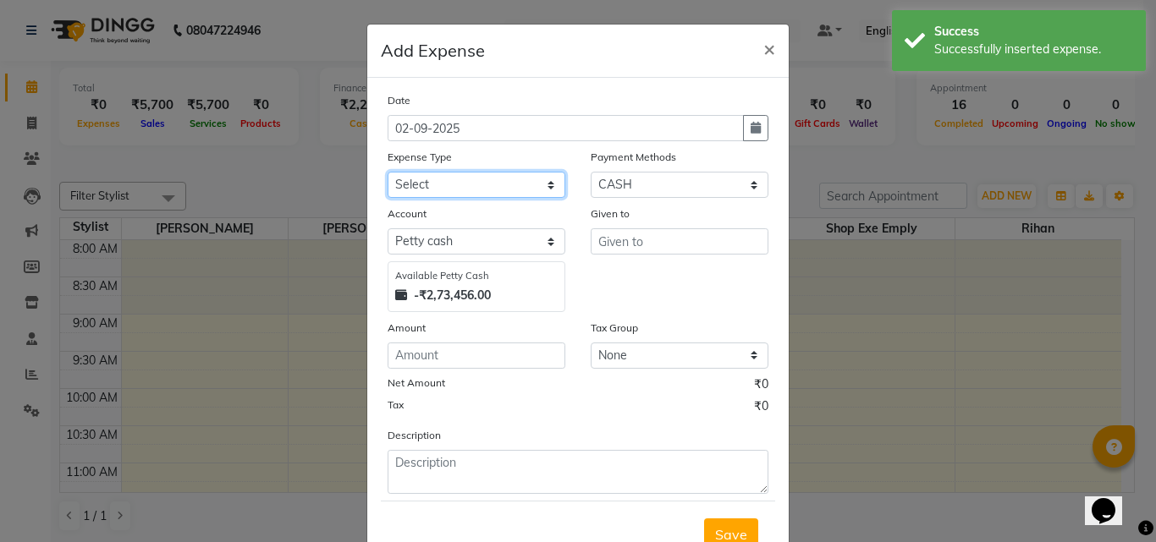
click at [489, 184] on select "Select Advance salary Advance salary ajaj Bank charges Car maintenance Cash tra…" at bounding box center [476, 185] width 178 height 26
select select "18032"
click at [387, 172] on select "Select Advance salary Advance salary ajaj Bank charges Car maintenance Cash tra…" at bounding box center [476, 185] width 178 height 26
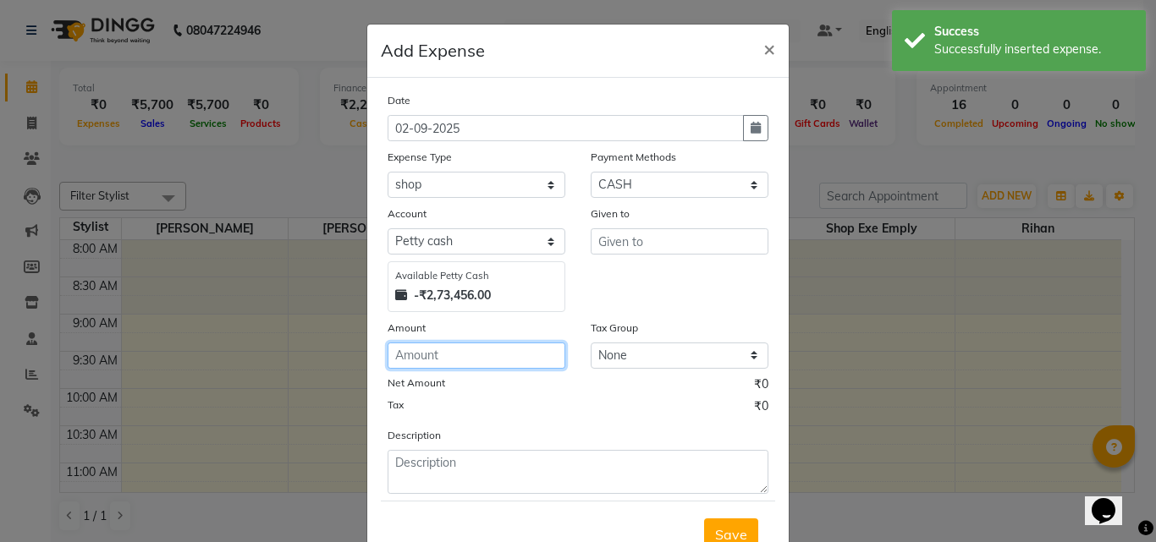
click at [440, 364] on input "number" at bounding box center [476, 356] width 178 height 26
type input "500"
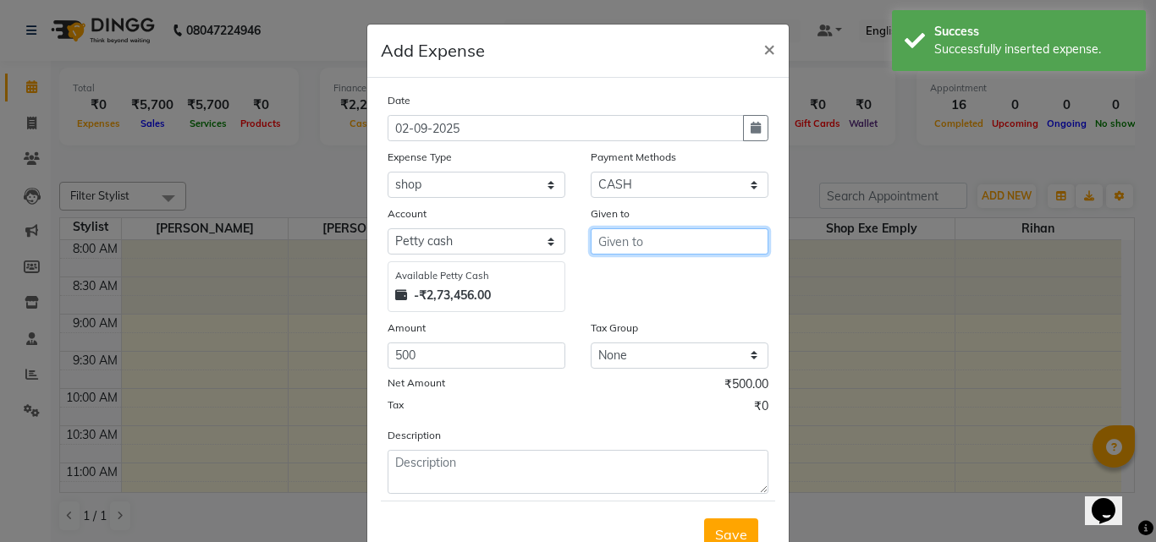
click at [605, 240] on input "text" at bounding box center [680, 241] width 178 height 26
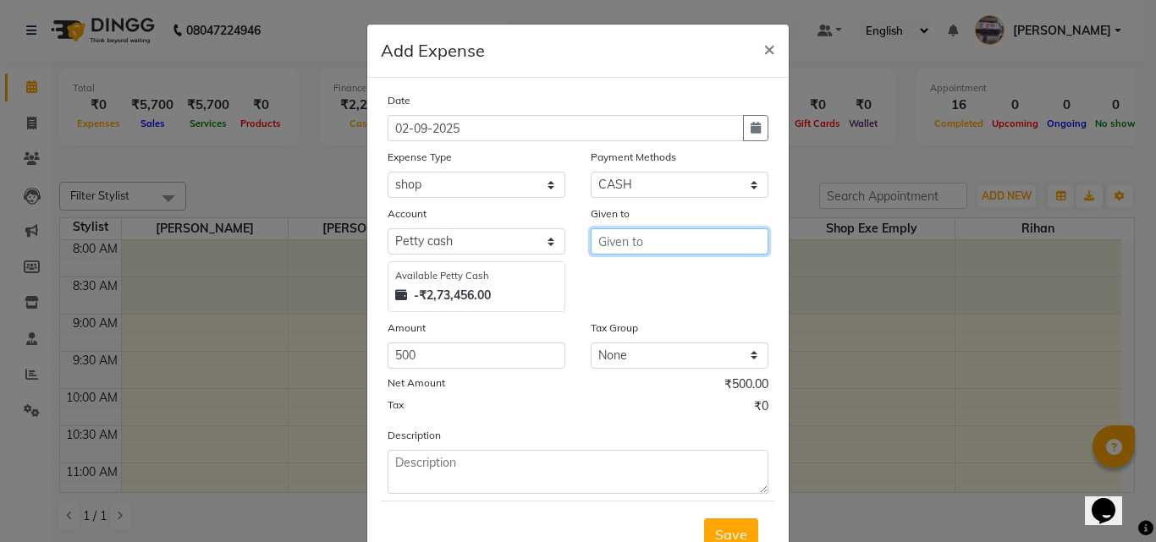
type input "d"
type input "shop"
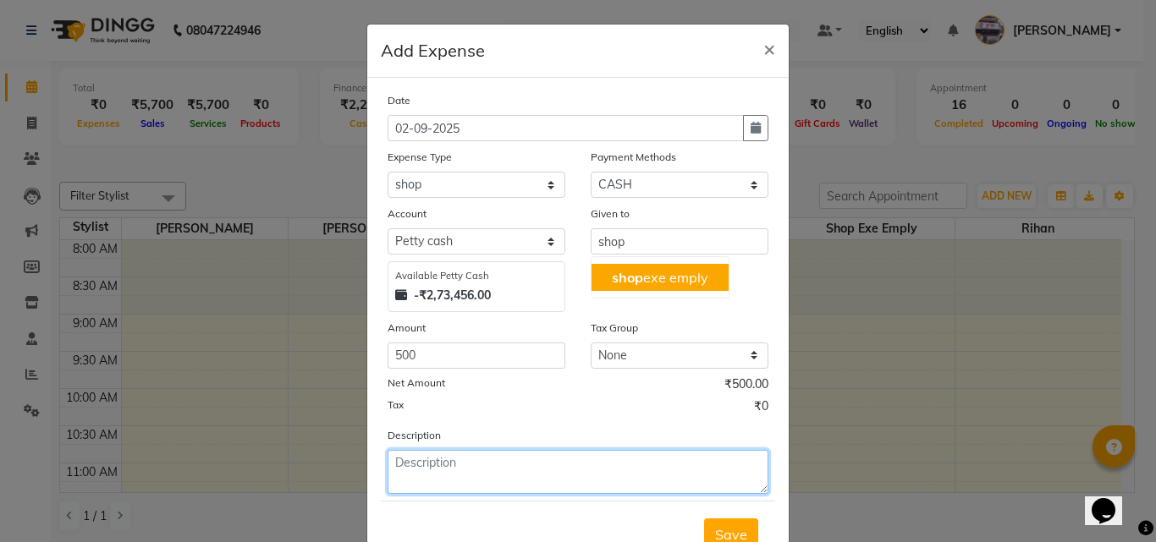
click at [505, 470] on textarea at bounding box center [577, 472] width 381 height 44
type textarea "wifi"
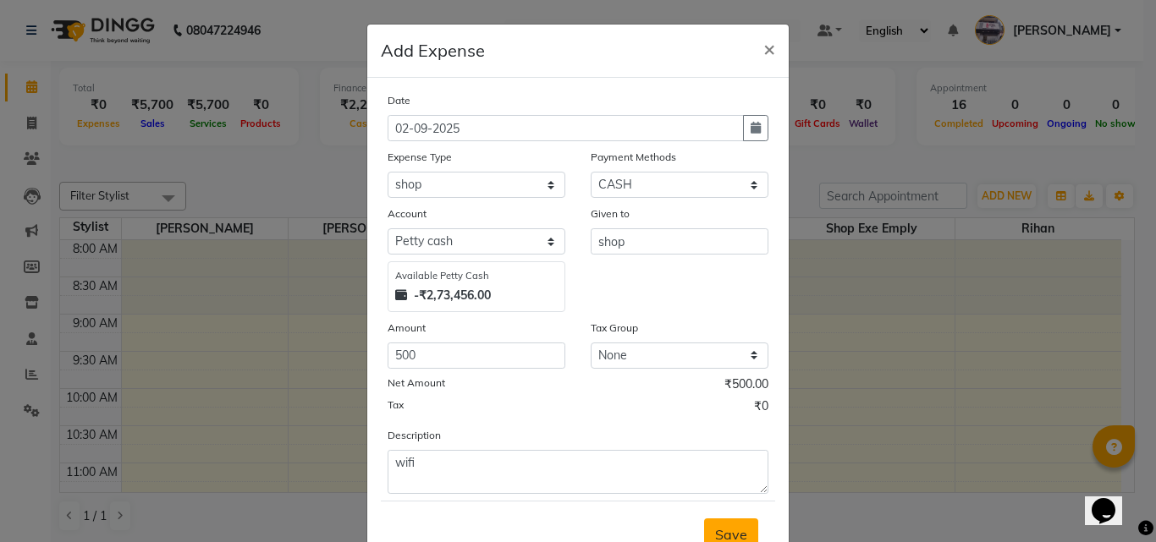
click at [717, 526] on span "Save" at bounding box center [731, 534] width 32 height 17
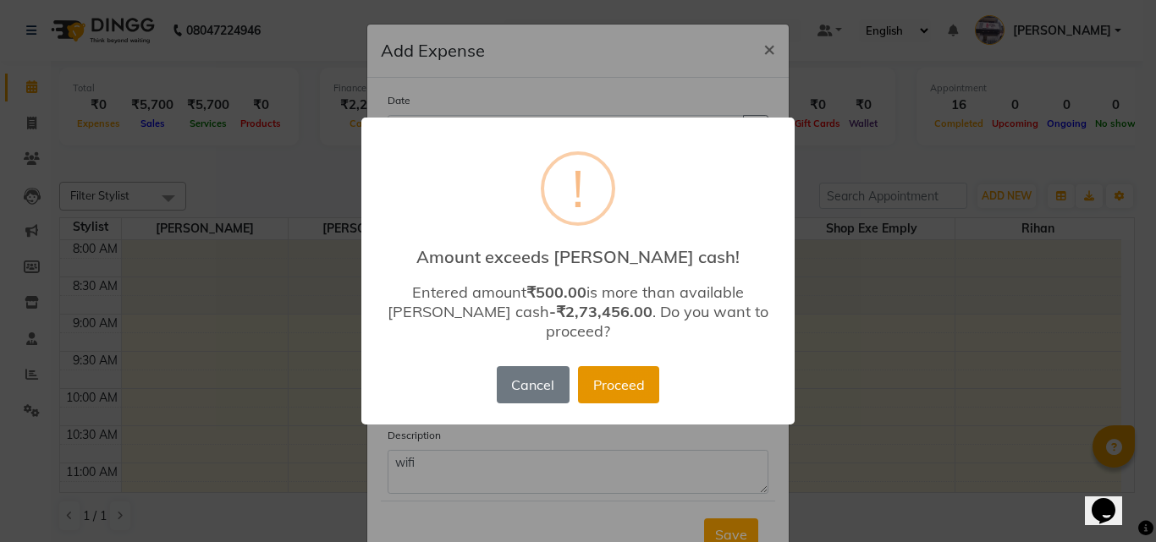
click at [626, 382] on button "Proceed" at bounding box center [618, 384] width 81 height 37
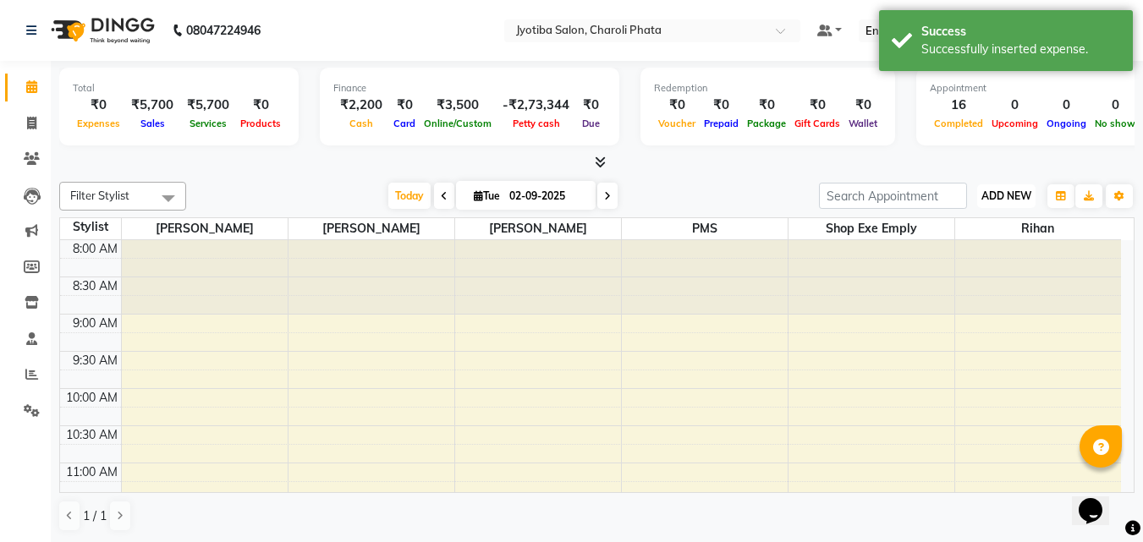
click at [987, 187] on button "ADD NEW Toggle Dropdown" at bounding box center [1006, 196] width 58 height 24
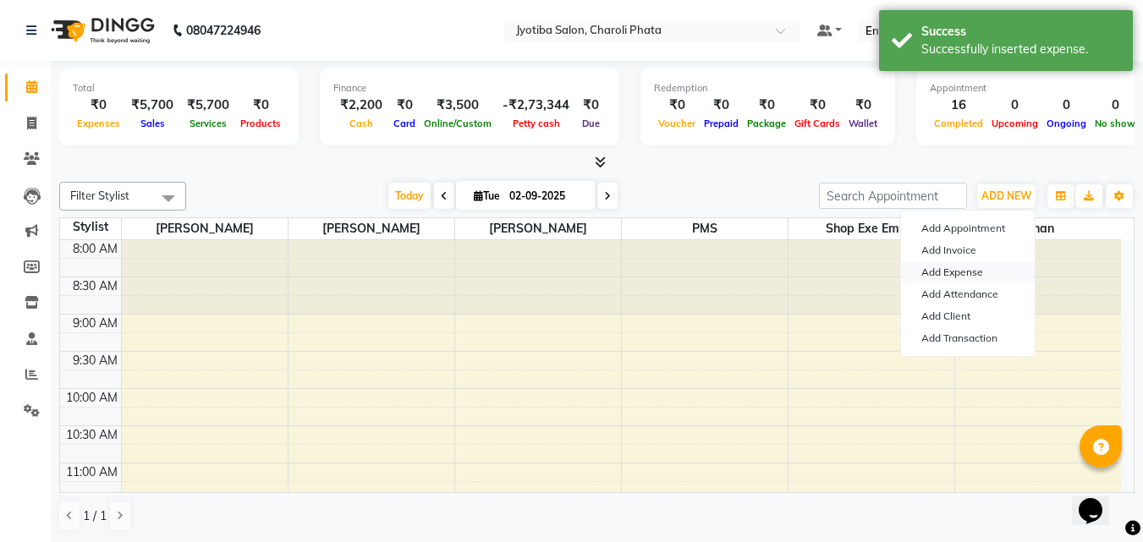
click at [953, 267] on link "Add Expense" at bounding box center [968, 272] width 134 height 22
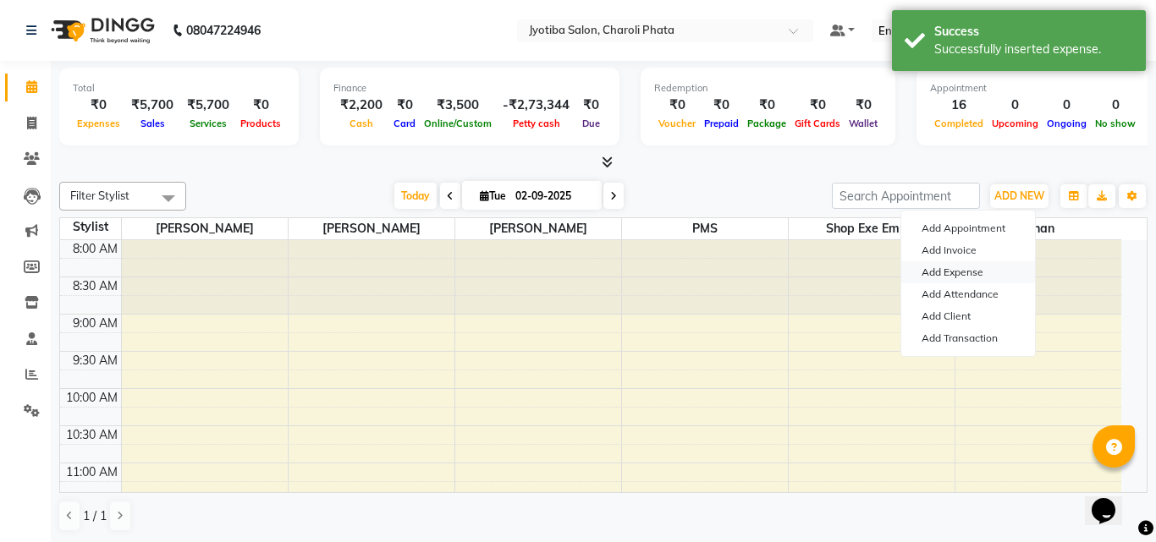
select select "1"
select select "4513"
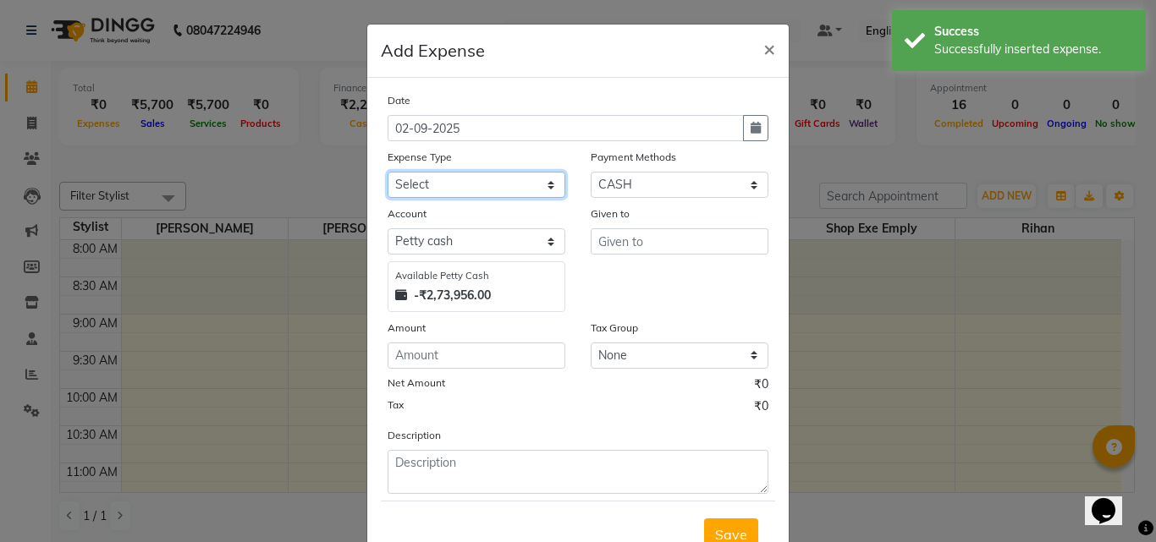
click at [505, 190] on select "Select Advance salary Advance salary ajaj Bank charges Car maintenance Cash tra…" at bounding box center [476, 185] width 178 height 26
select select "18032"
click at [387, 172] on select "Select Advance salary Advance salary ajaj Bank charges Car maintenance Cash tra…" at bounding box center [476, 185] width 178 height 26
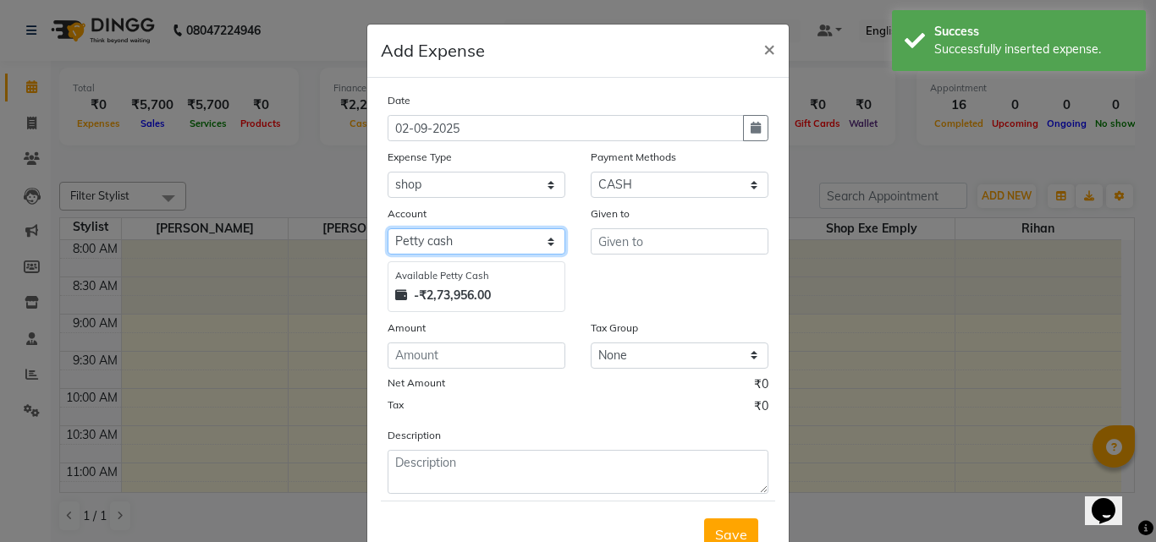
click at [431, 237] on select "Select [PERSON_NAME] cash Default account" at bounding box center [476, 241] width 178 height 26
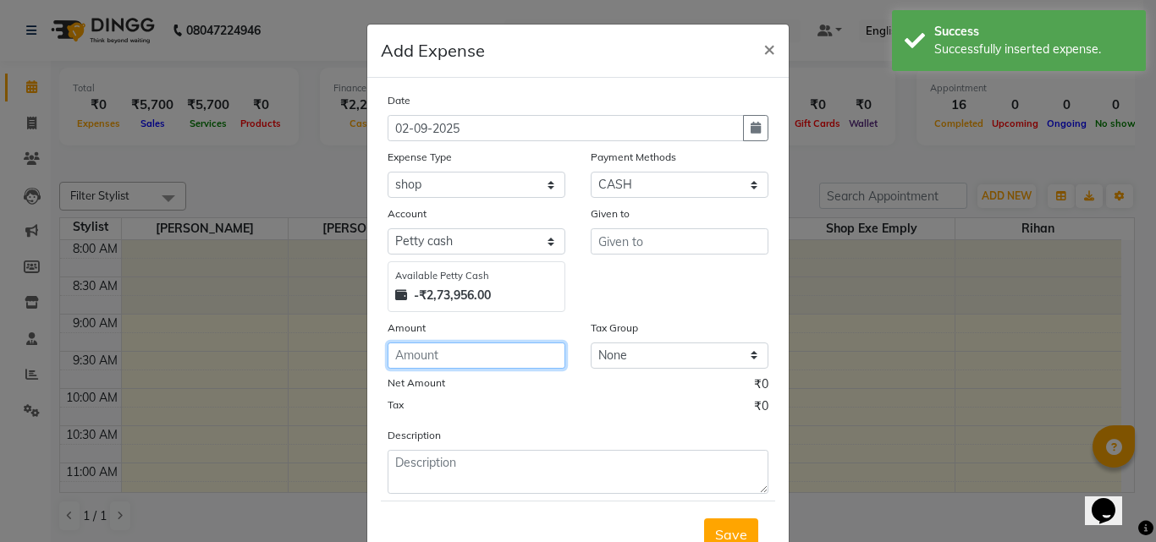
click at [440, 363] on input "number" at bounding box center [476, 356] width 178 height 26
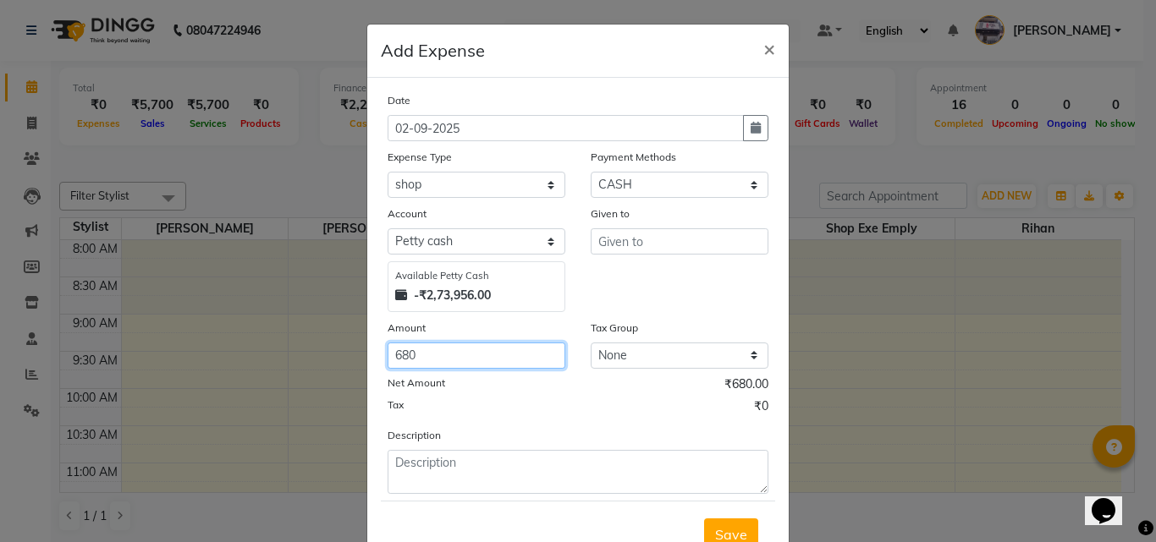
type input "680"
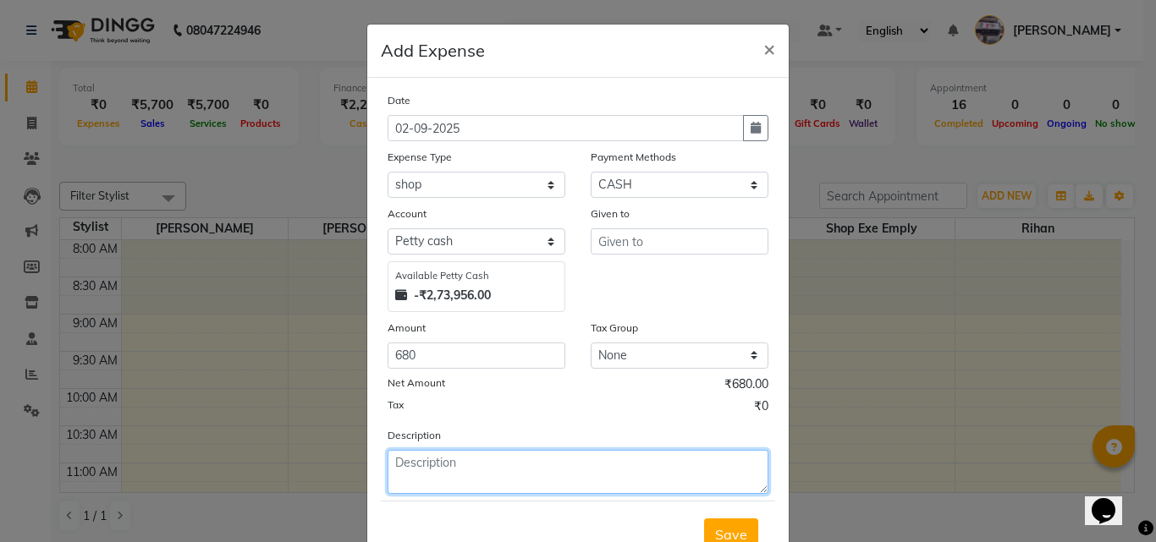
click at [447, 479] on textarea at bounding box center [577, 472] width 381 height 44
type textarea "material cour [PERSON_NAME] tiisue [PERSON_NAME] and shower cap"
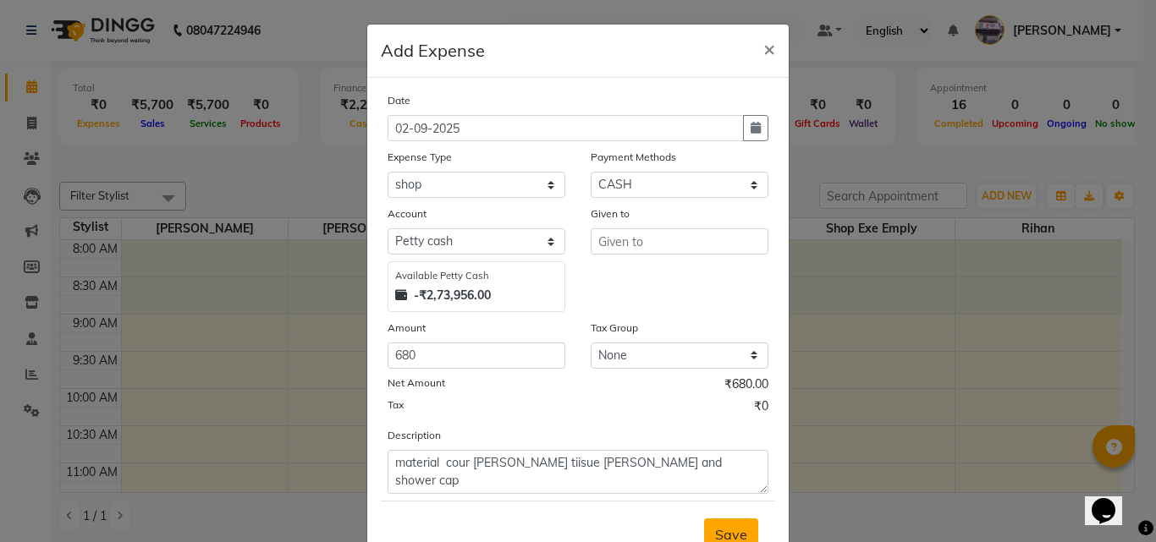
click at [733, 522] on button "Save" at bounding box center [731, 535] width 54 height 32
click at [629, 236] on input "text" at bounding box center [680, 241] width 178 height 26
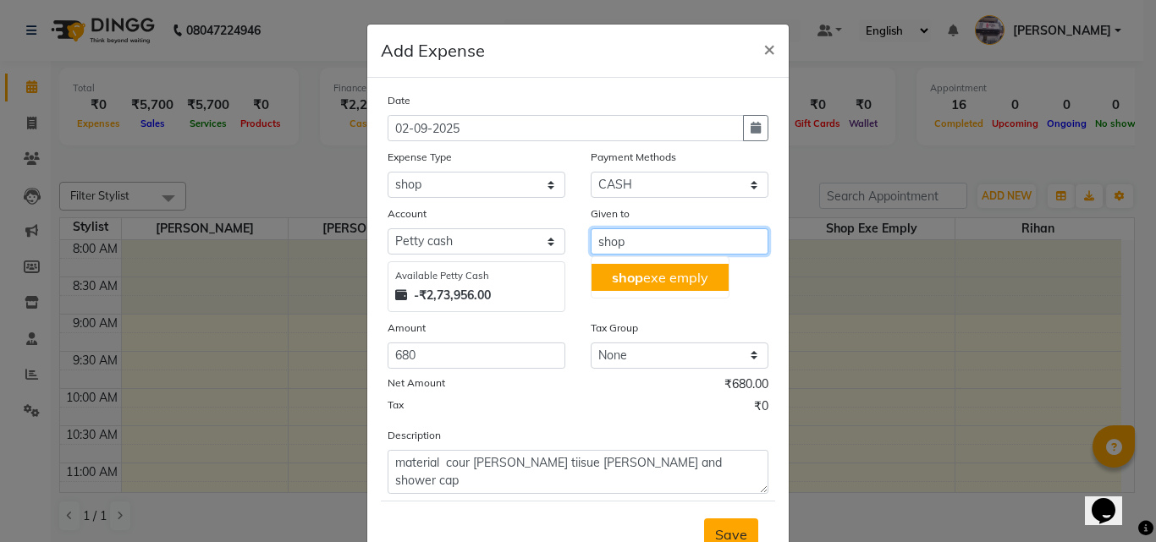
type input "shop"
click at [728, 524] on button "Save" at bounding box center [731, 535] width 54 height 32
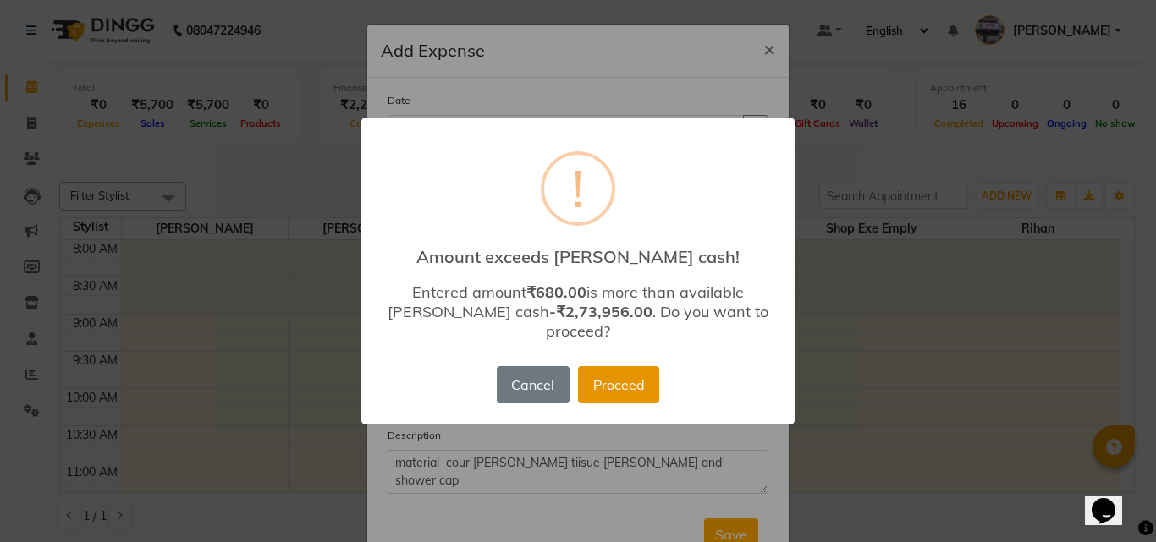
click at [627, 370] on button "Proceed" at bounding box center [618, 384] width 81 height 37
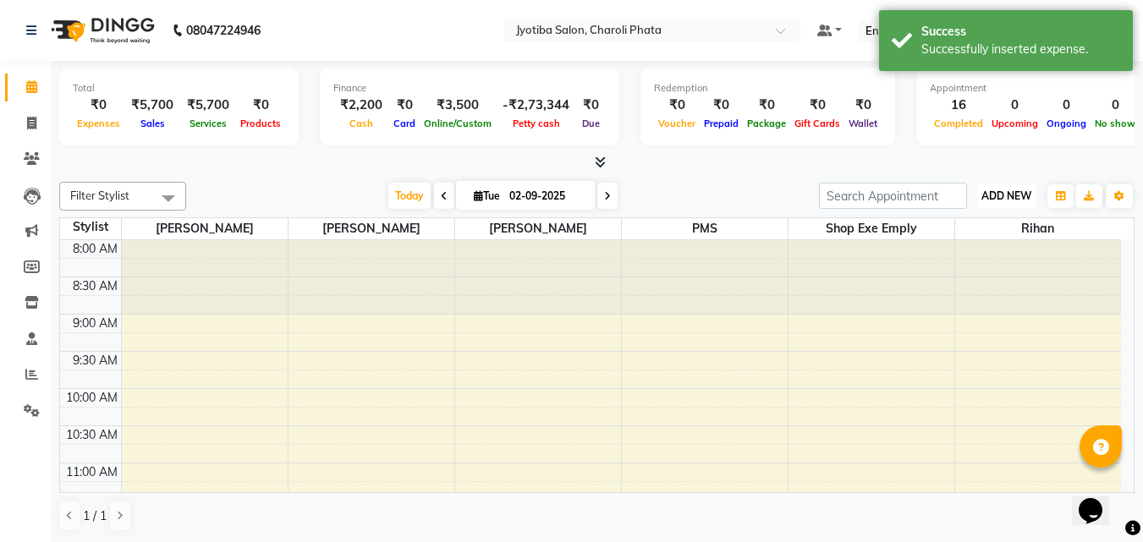
click at [983, 195] on span "ADD NEW" at bounding box center [1006, 196] width 50 height 13
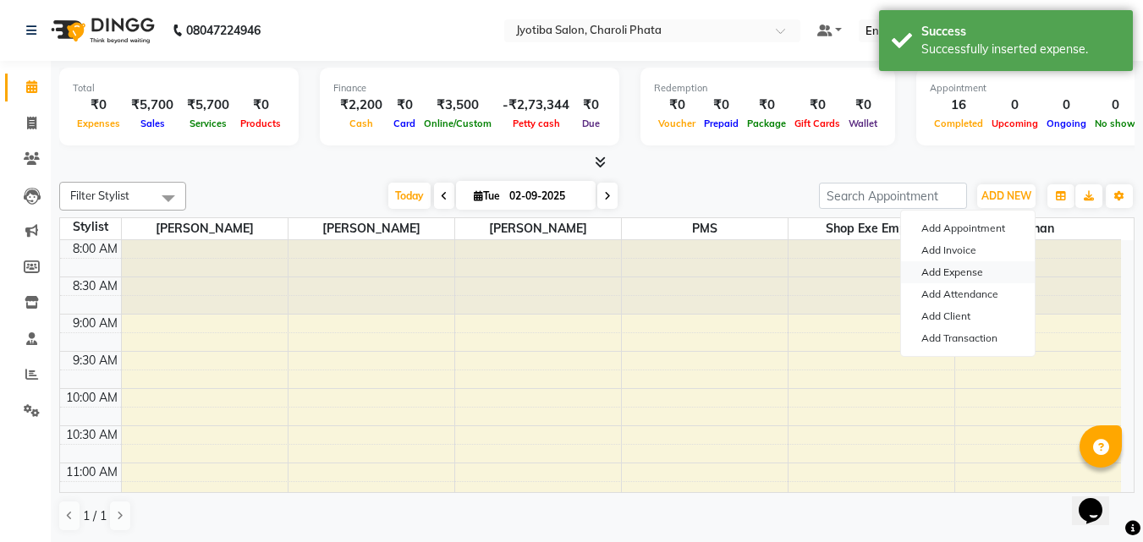
click at [954, 266] on link "Add Expense" at bounding box center [968, 272] width 134 height 22
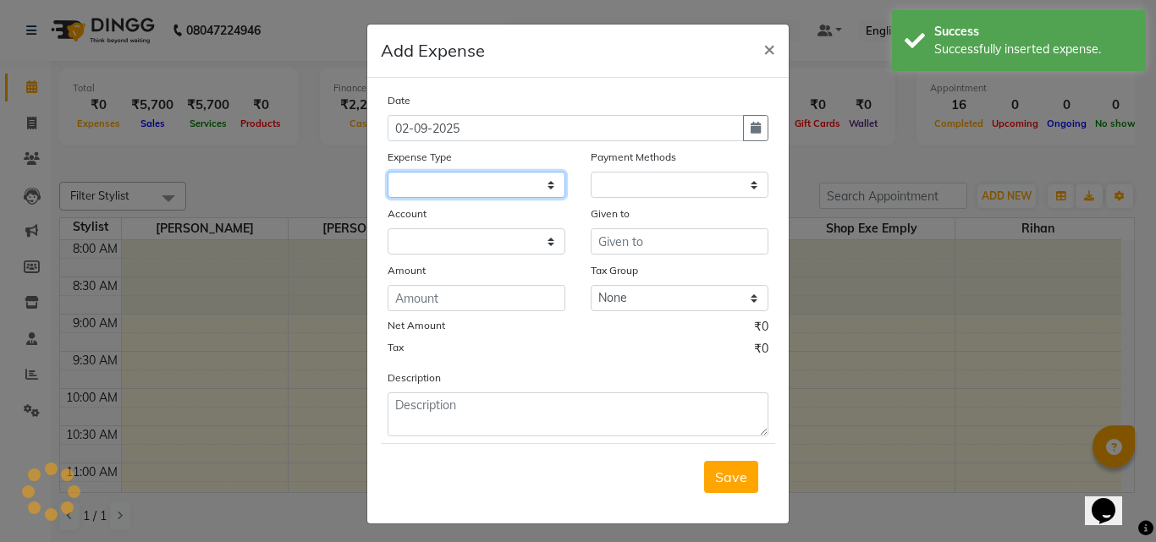
drag, startPoint x: 476, startPoint y: 179, endPoint x: 467, endPoint y: 197, distance: 20.1
click at [476, 182] on select at bounding box center [476, 185] width 178 height 26
select select "1"
select select "4513"
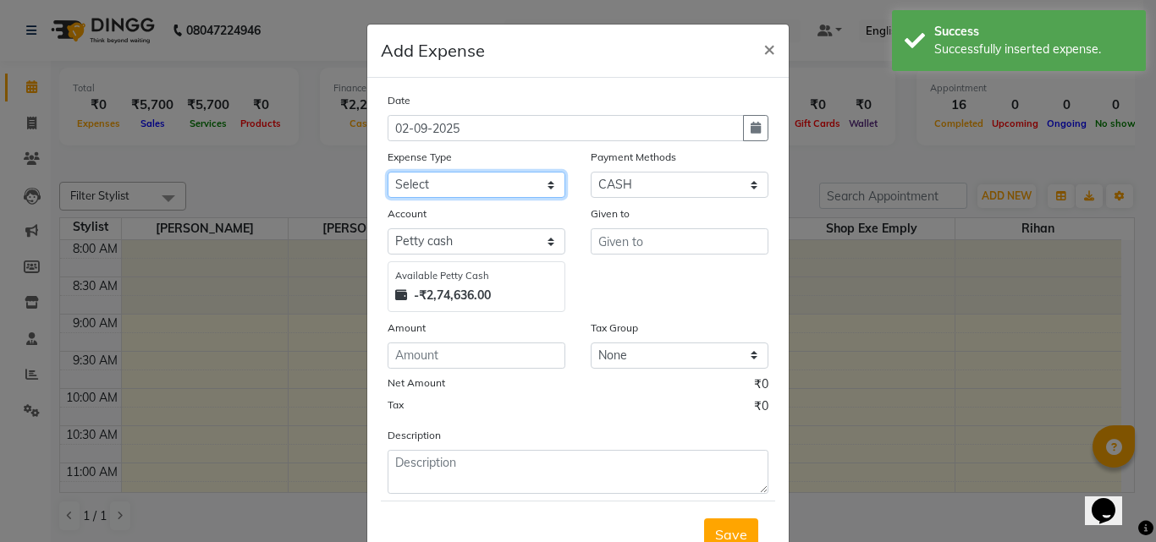
select select "21933"
click at [387, 172] on select "Select Advance salary Advance salary ajaj Bank charges Car maintenance Cash tra…" at bounding box center [476, 185] width 178 height 26
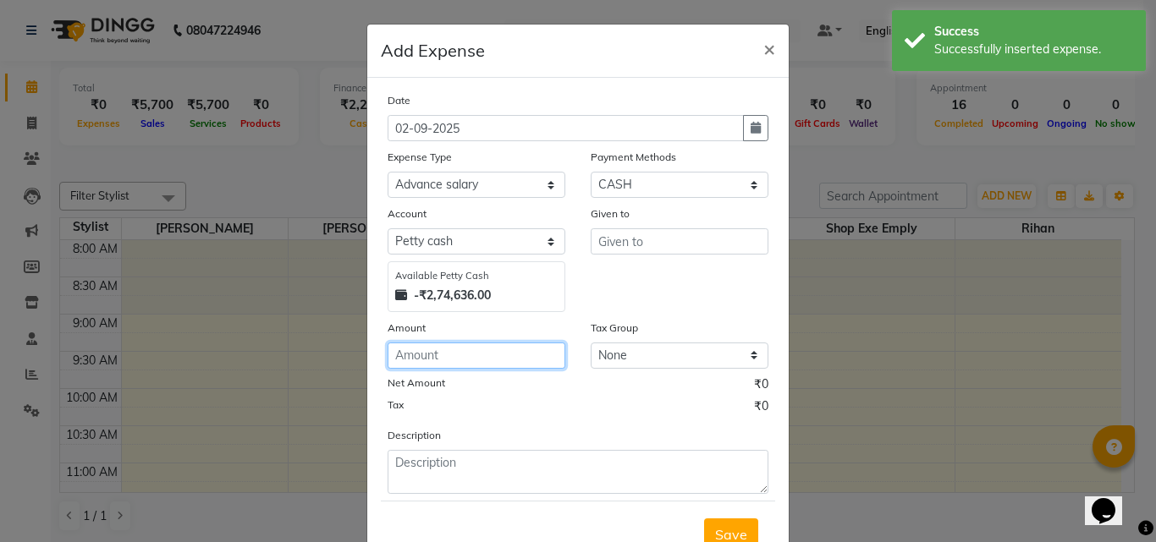
click at [424, 343] on input "number" at bounding box center [476, 356] width 178 height 26
type input "250"
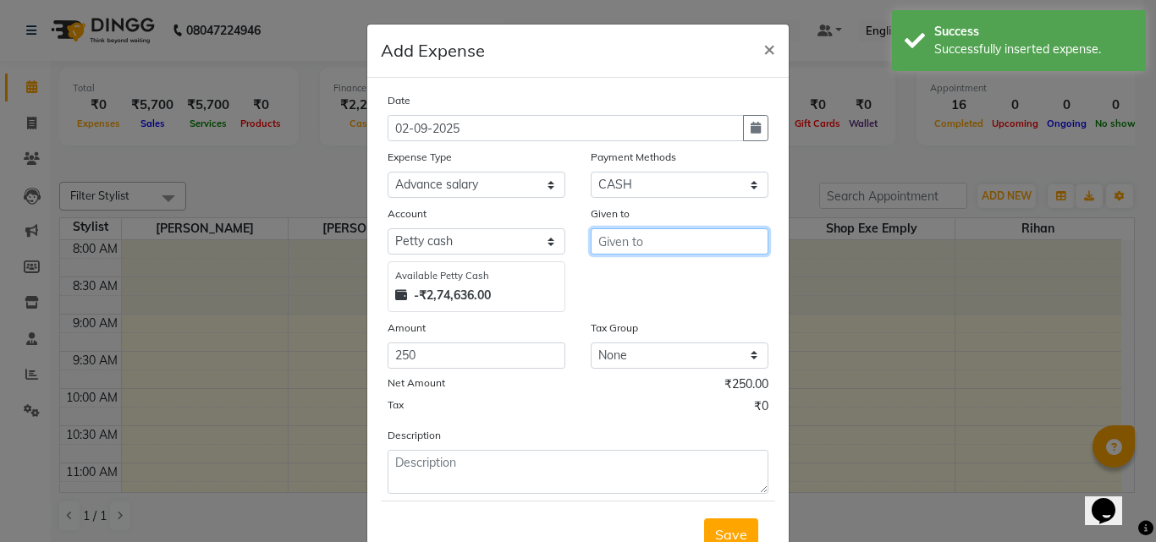
drag, startPoint x: 650, startPoint y: 228, endPoint x: 647, endPoint y: 237, distance: 8.8
click at [650, 228] on div "Given to" at bounding box center [679, 258] width 203 height 107
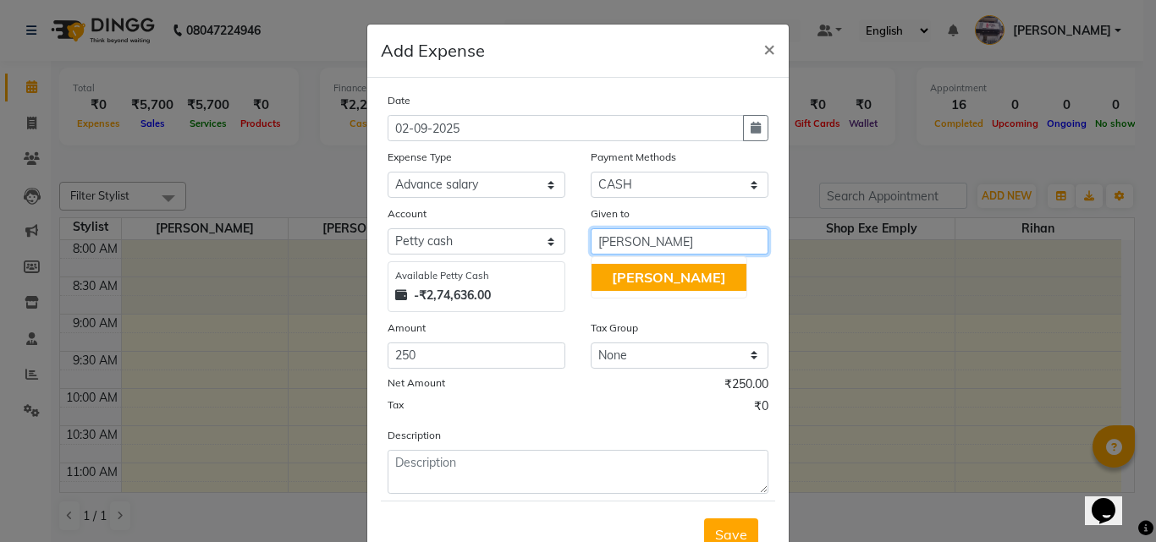
click at [666, 282] on button "[PERSON_NAME]" at bounding box center [668, 277] width 155 height 27
type input "[PERSON_NAME]"
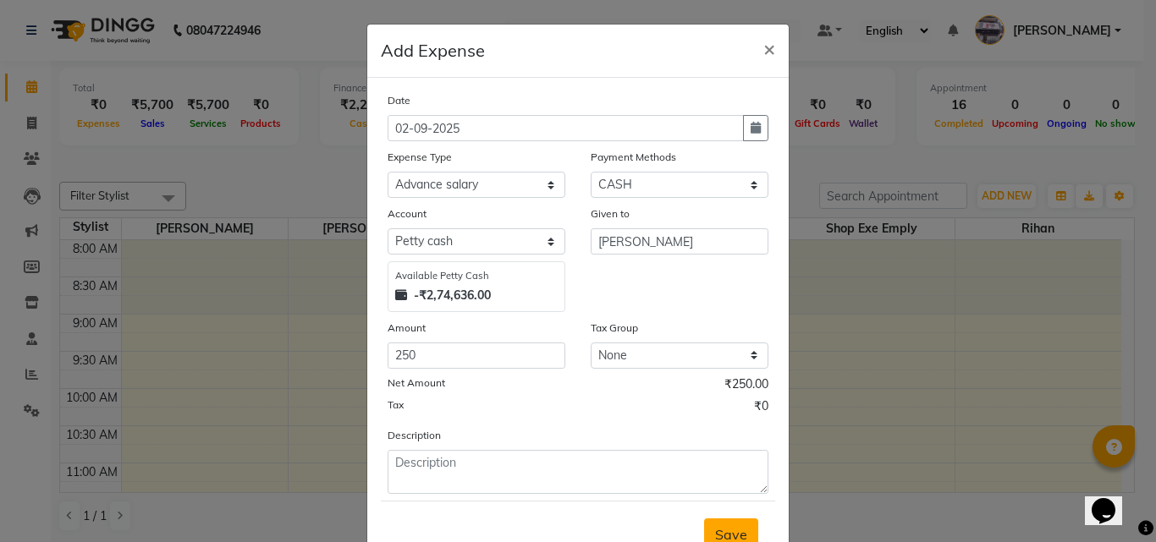
click at [727, 523] on button "Save" at bounding box center [731, 535] width 54 height 32
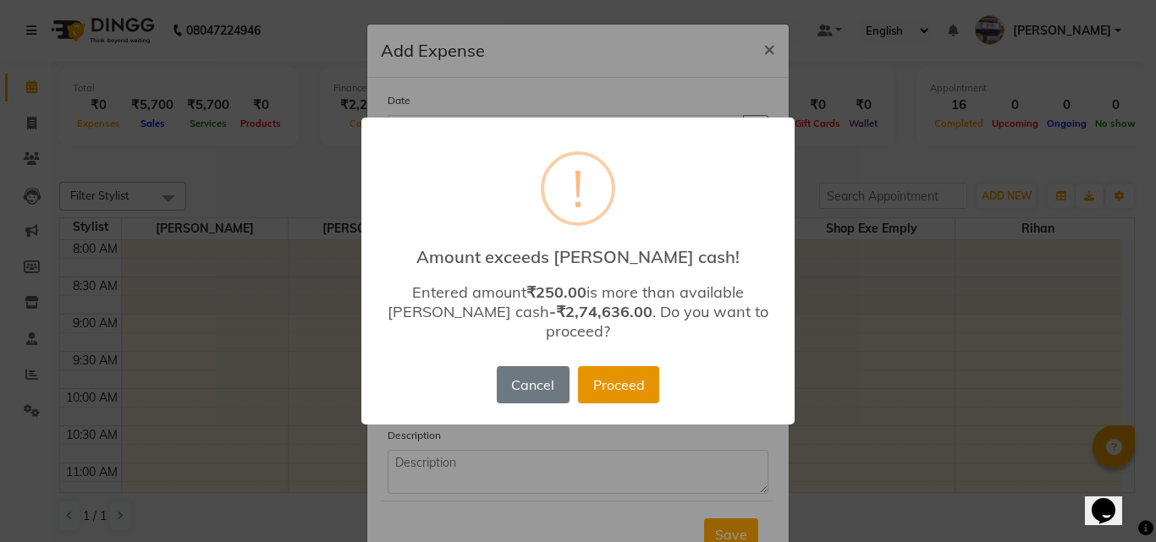
click at [636, 371] on button "Proceed" at bounding box center [618, 384] width 81 height 37
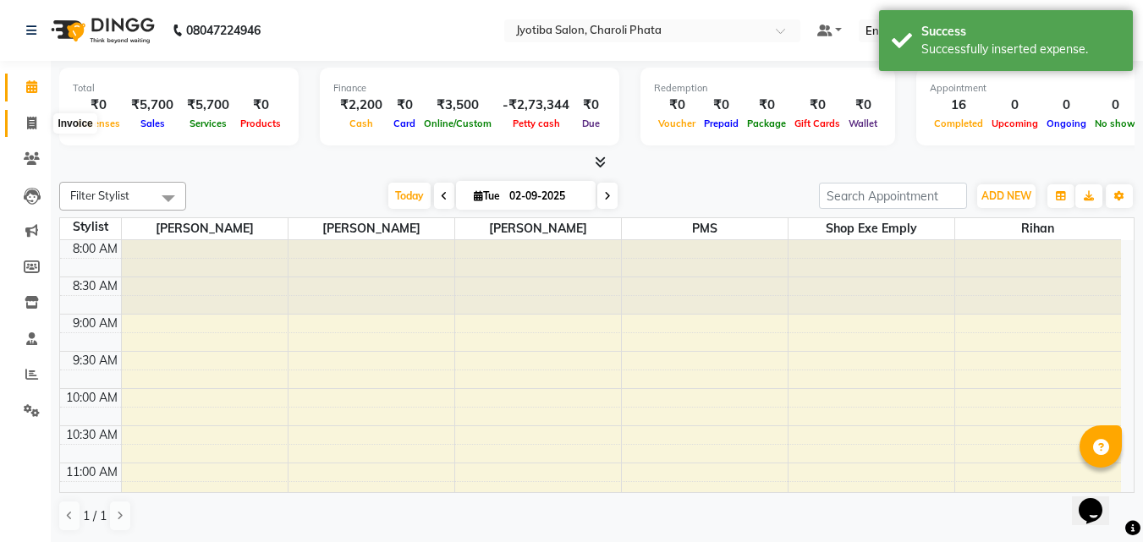
click at [27, 117] on icon at bounding box center [31, 123] width 9 height 13
select select "service"
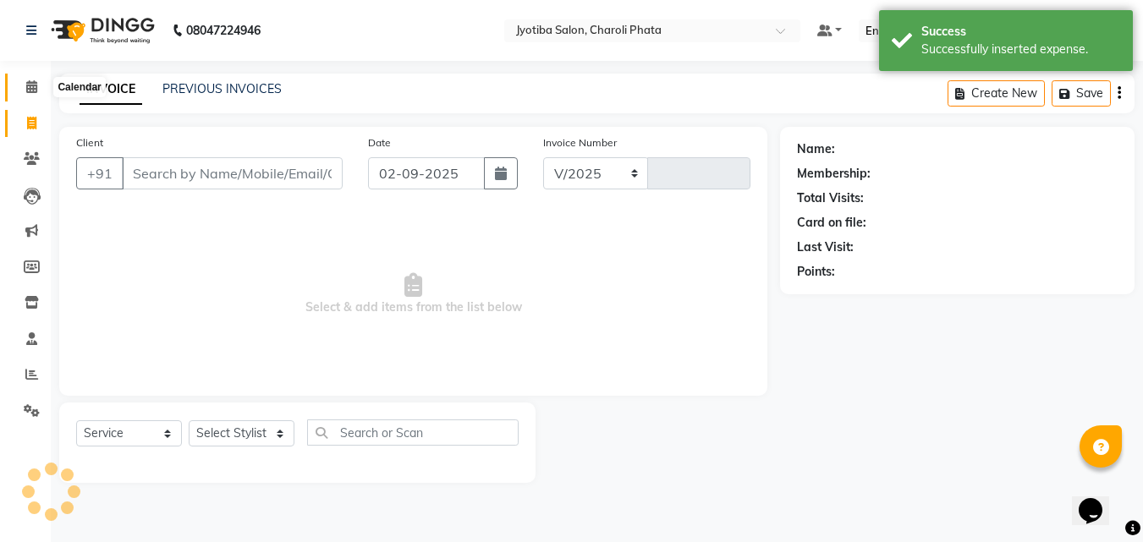
select select "5577"
type input "0644"
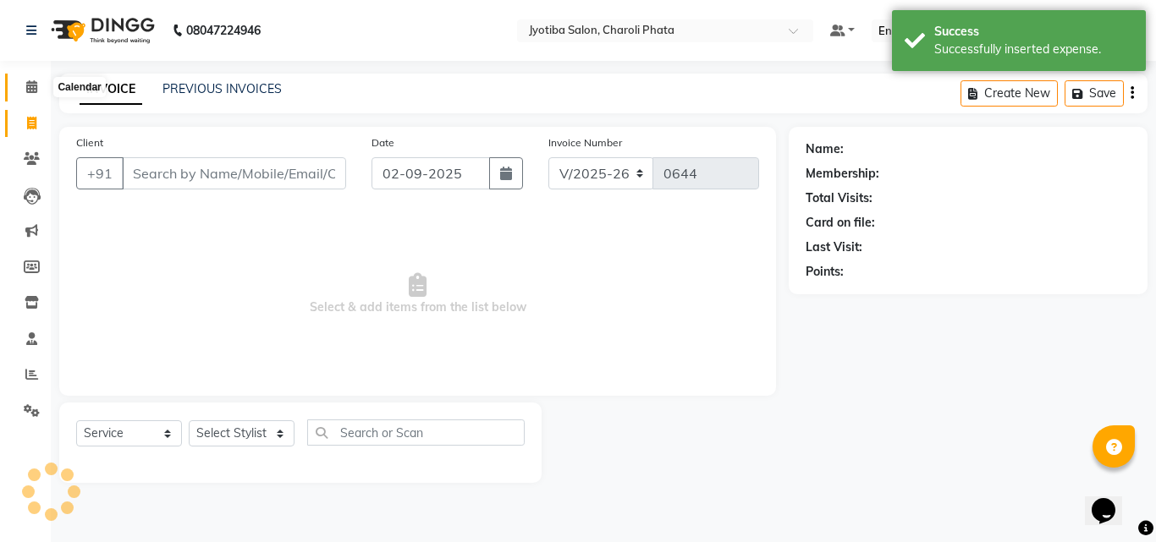
click at [29, 87] on icon at bounding box center [31, 86] width 11 height 13
